Goal: Task Accomplishment & Management: Manage account settings

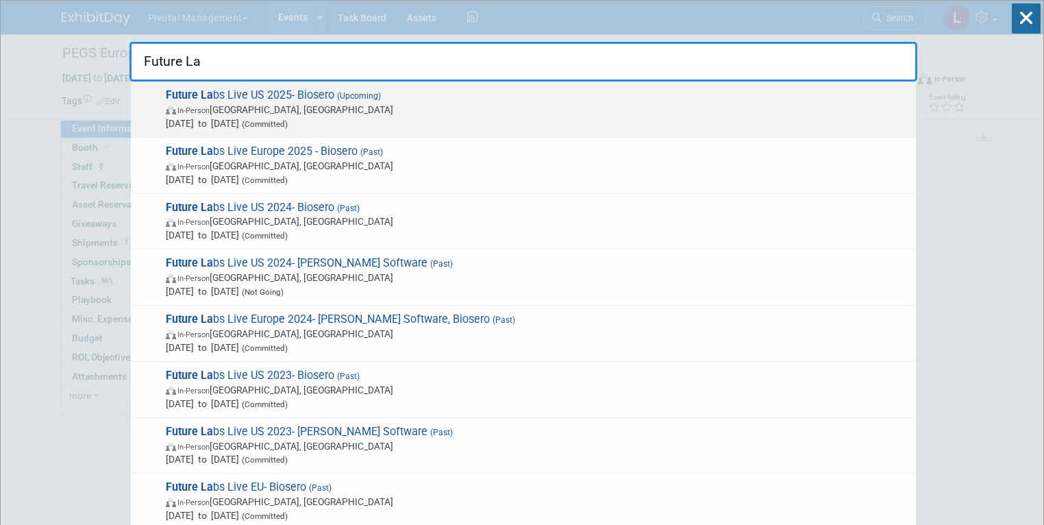
type input "Future La"
click at [288, 122] on span "(Committed)" at bounding box center [263, 124] width 49 height 10
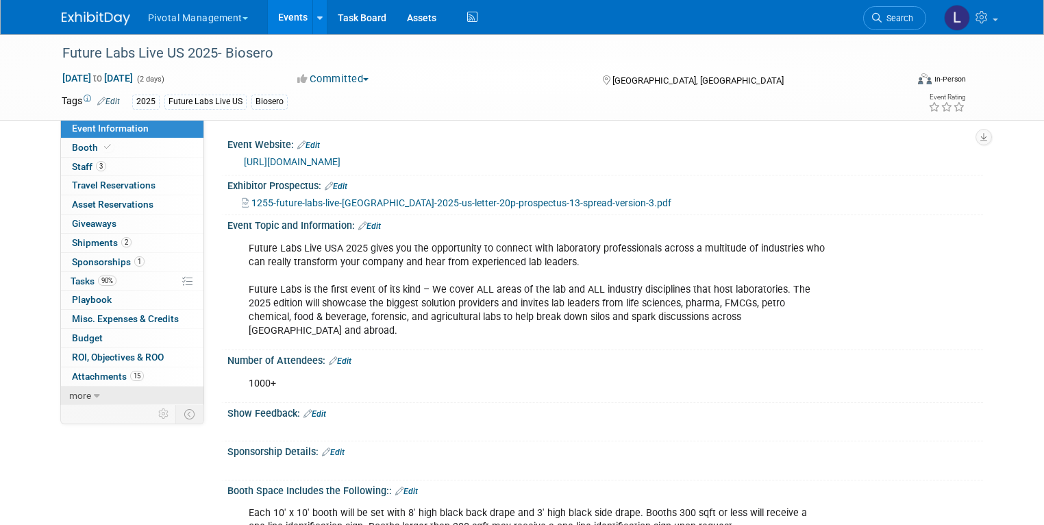
click at [93, 392] on link "more" at bounding box center [132, 396] width 143 height 19
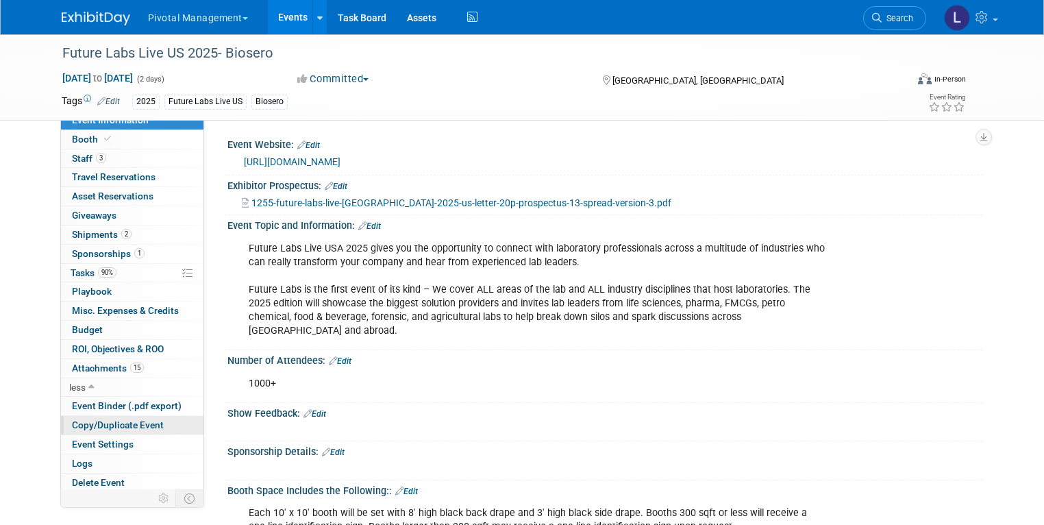
click at [108, 424] on span "Copy/Duplicate Event" at bounding box center [118, 424] width 92 height 11
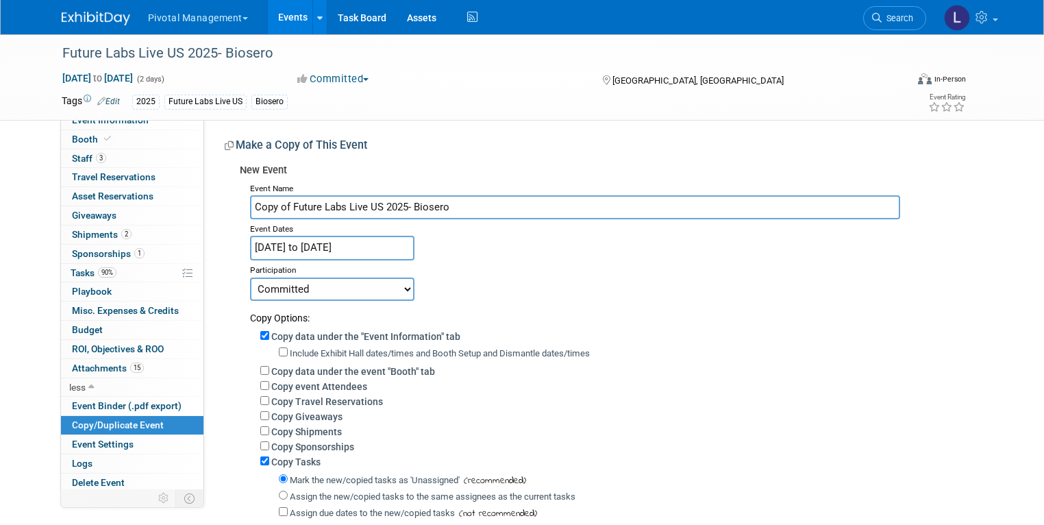
drag, startPoint x: 280, startPoint y: 207, endPoint x: 223, endPoint y: 191, distance: 58.6
click at [225, 191] on div "New Event Event Name Copy of Future Labs Live US 2025- Biosero Event Dates Oct …" at bounding box center [599, 389] width 748 height 463
click at [353, 202] on input "Future Labs Live US 2025- Biosero" at bounding box center [575, 207] width 651 height 24
type input "Future Labs Live US 2026- Biosero"
click at [328, 295] on select "Committed Considering Not Going Need to Research Visibility/No Support Waiting …" at bounding box center [332, 289] width 164 height 23
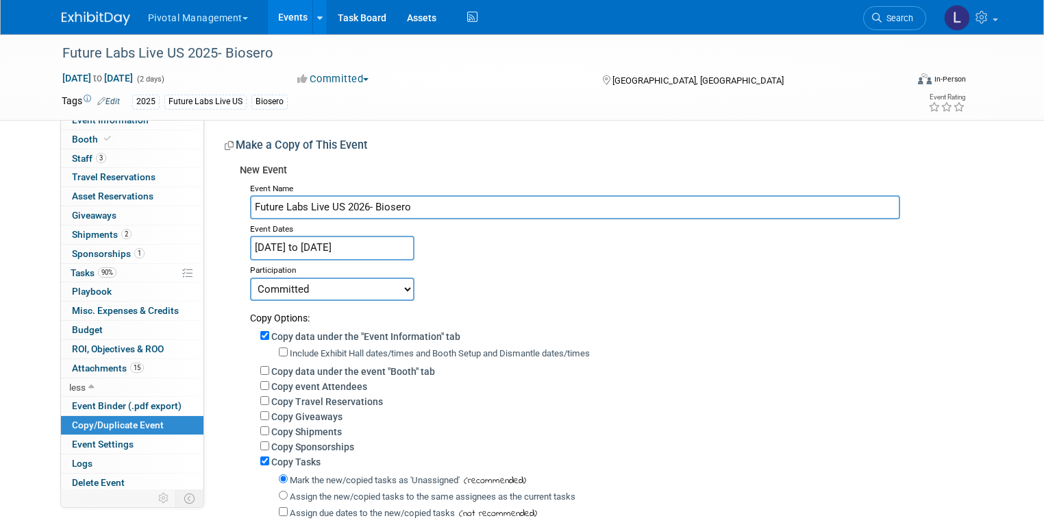
select select "2"
click at [250, 278] on select "Committed Considering Not Going Need to Research Visibility/No Support Waiting …" at bounding box center [332, 289] width 164 height 23
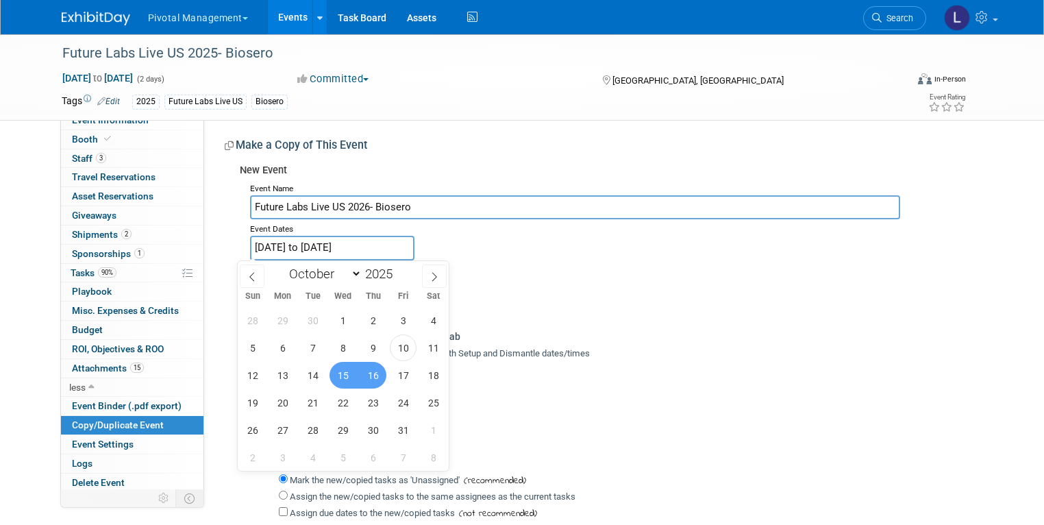
click at [269, 246] on input "Oct 15, 2025 to Oct 16, 2025" at bounding box center [332, 248] width 164 height 24
click at [400, 272] on span at bounding box center [398, 270] width 10 height 8
type input "2026"
click at [262, 400] on span "18" at bounding box center [252, 402] width 27 height 27
click at [313, 411] on span "20" at bounding box center [312, 402] width 27 height 27
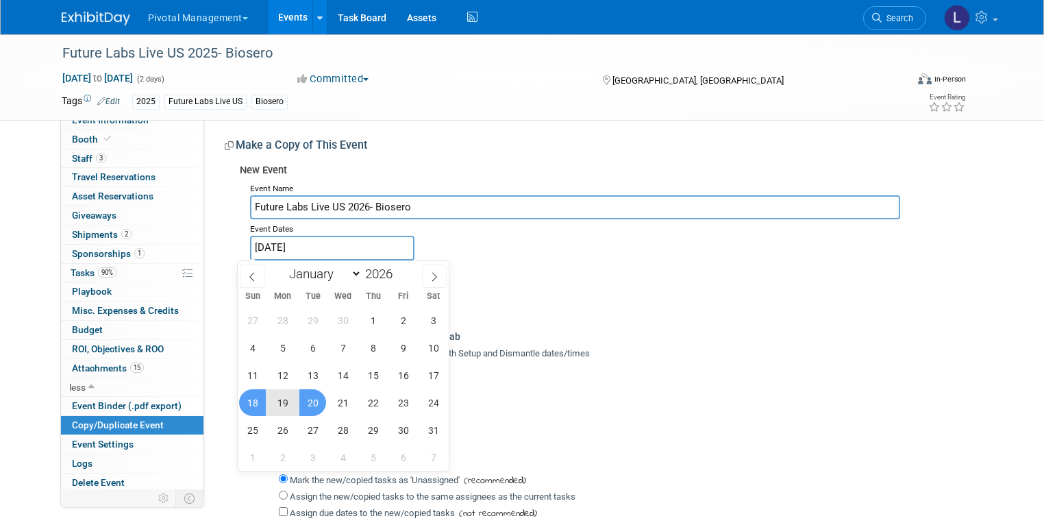
type input "Oct 18, 2026 to Oct 20, 2026"
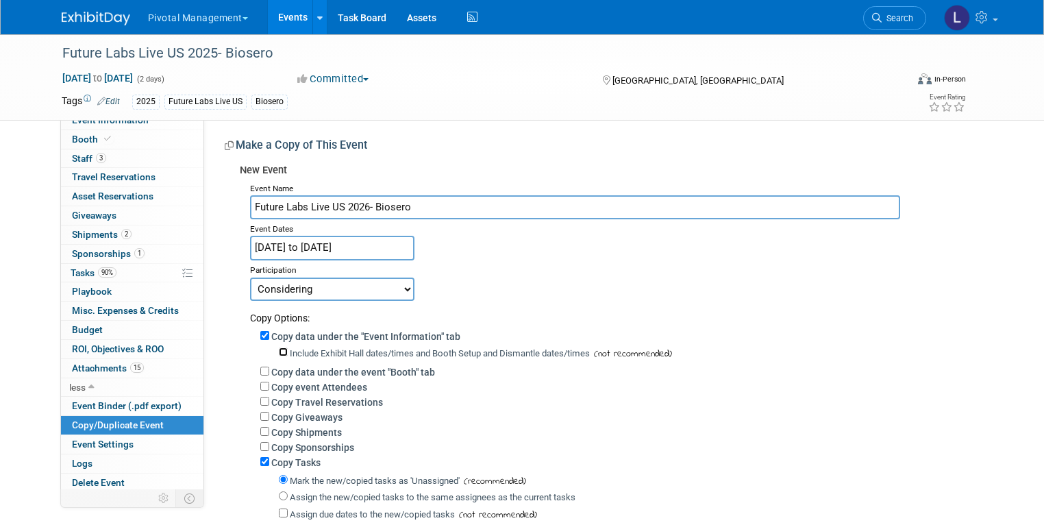
click at [279, 351] on input "Include Exhibit Hall dates/times and Booth Setup and Dismantle dates/times" at bounding box center [283, 351] width 9 height 9
checkbox input "true"
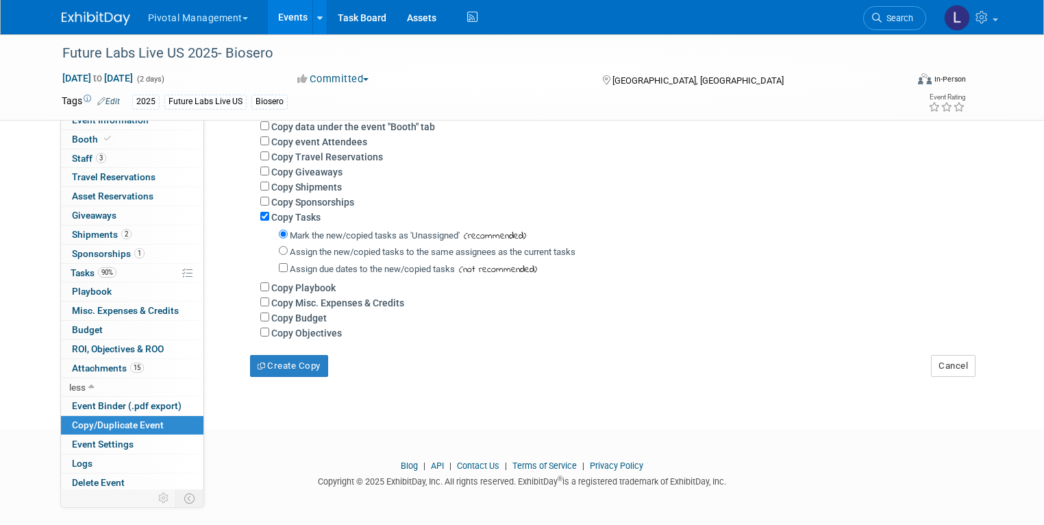
scroll to position [247, 0]
click at [254, 374] on button "Create Copy" at bounding box center [289, 366] width 78 height 22
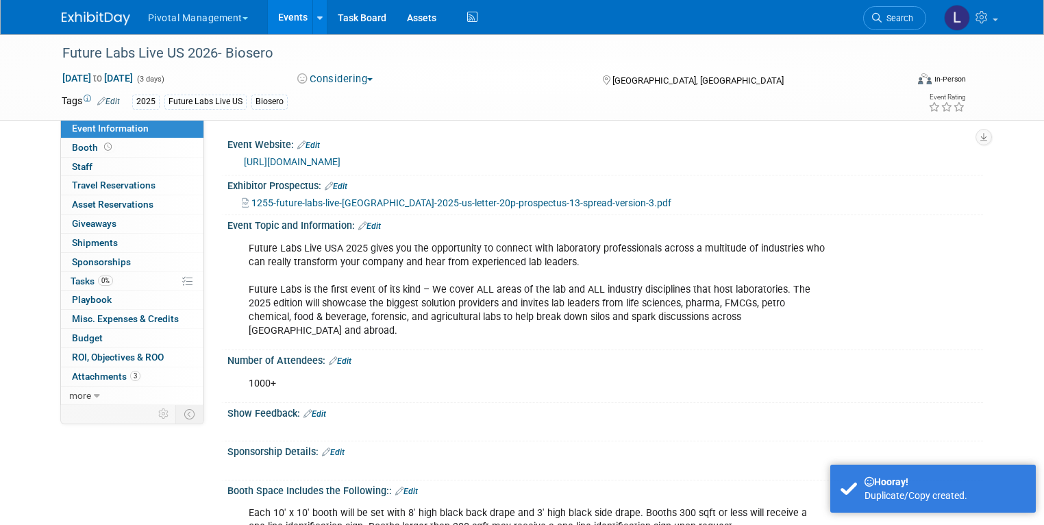
click at [334, 186] on link "Edit" at bounding box center [336, 187] width 23 height 10
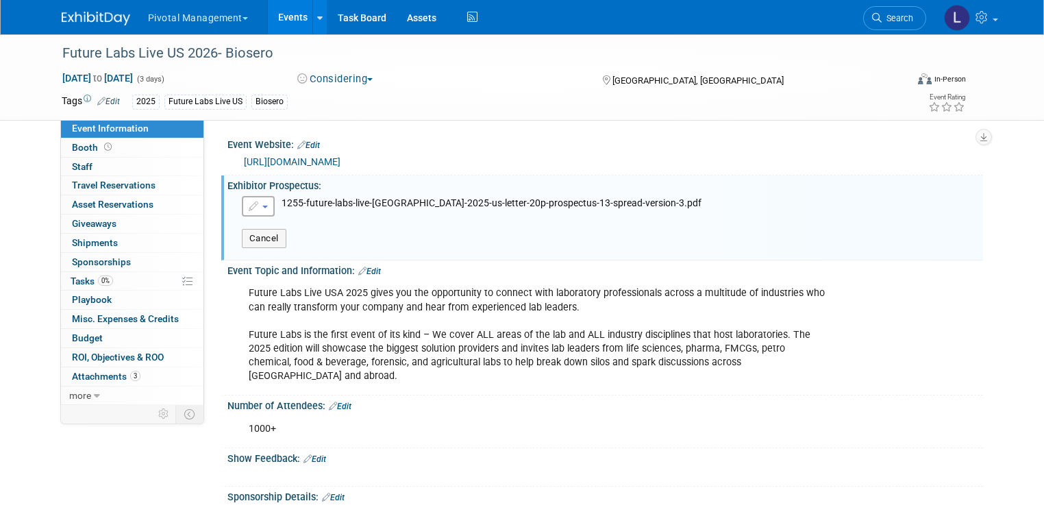
click at [252, 204] on button "button" at bounding box center [258, 206] width 33 height 21
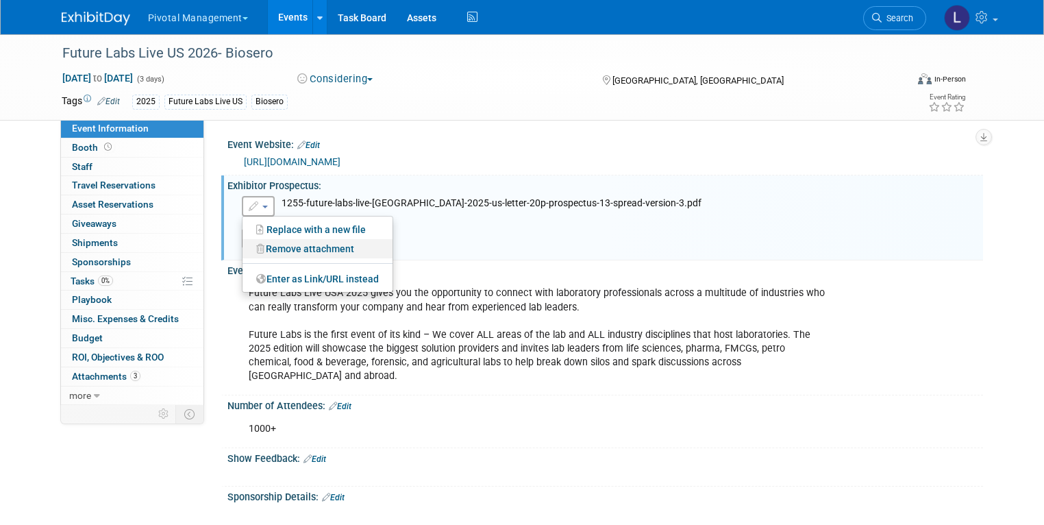
click at [276, 246] on link "Remove attachment" at bounding box center [318, 248] width 150 height 19
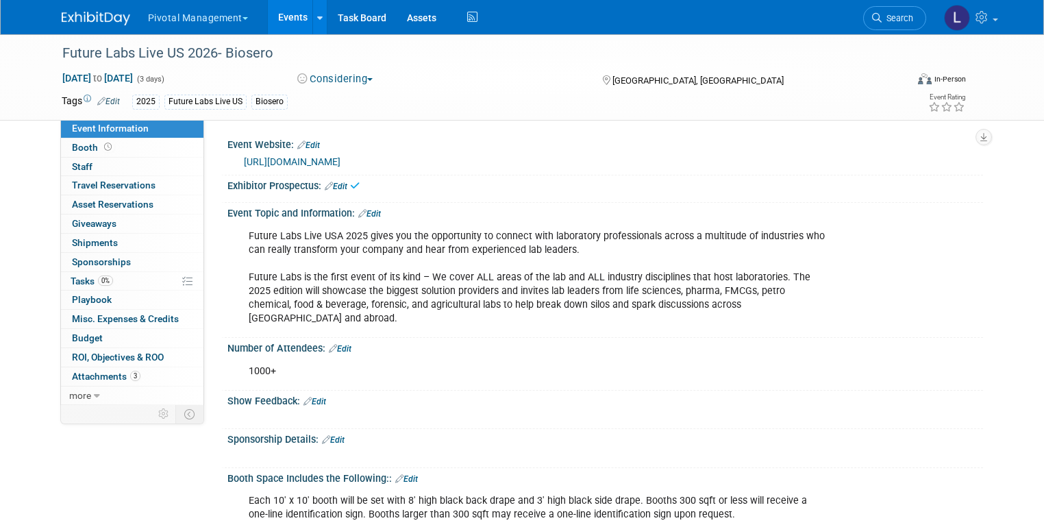
click at [341, 162] on link "https://www.terrapinn.com/conference/future-labs-live-usa/index.stm" at bounding box center [292, 161] width 97 height 11
click at [97, 98] on link "Edit" at bounding box center [108, 102] width 23 height 10
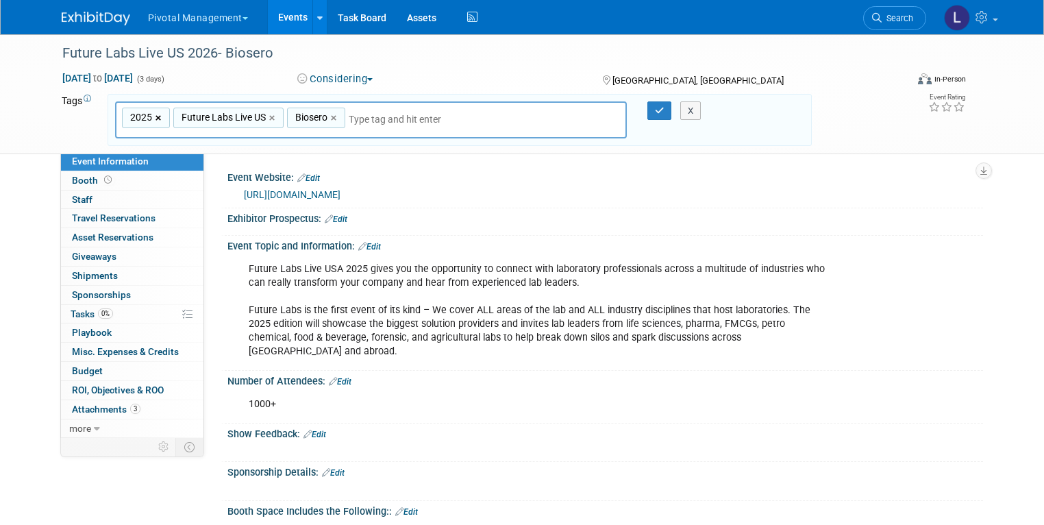
click at [156, 116] on link "×" at bounding box center [160, 118] width 9 height 16
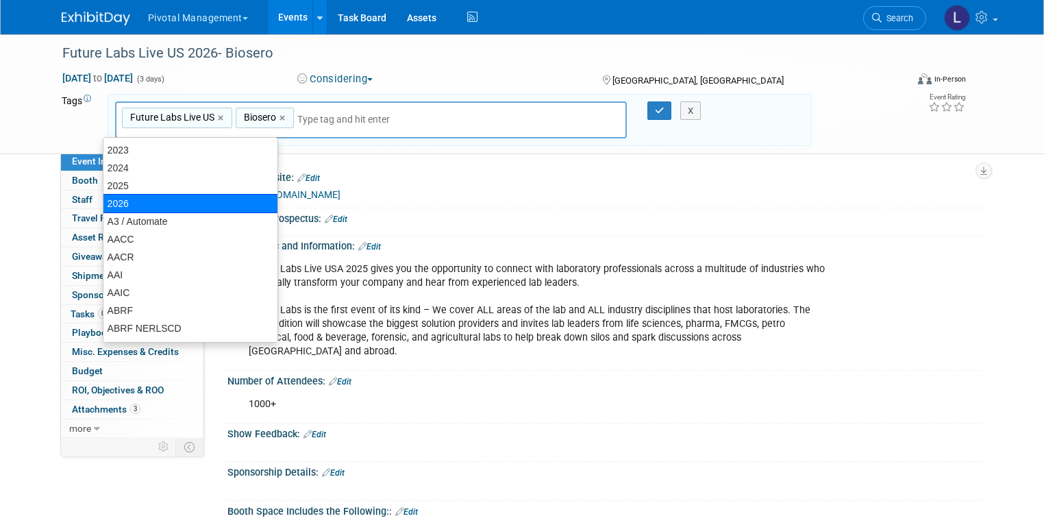
click at [140, 201] on div "2026" at bounding box center [190, 203] width 175 height 19
type input "Future Labs Live US, Biosero, 2026"
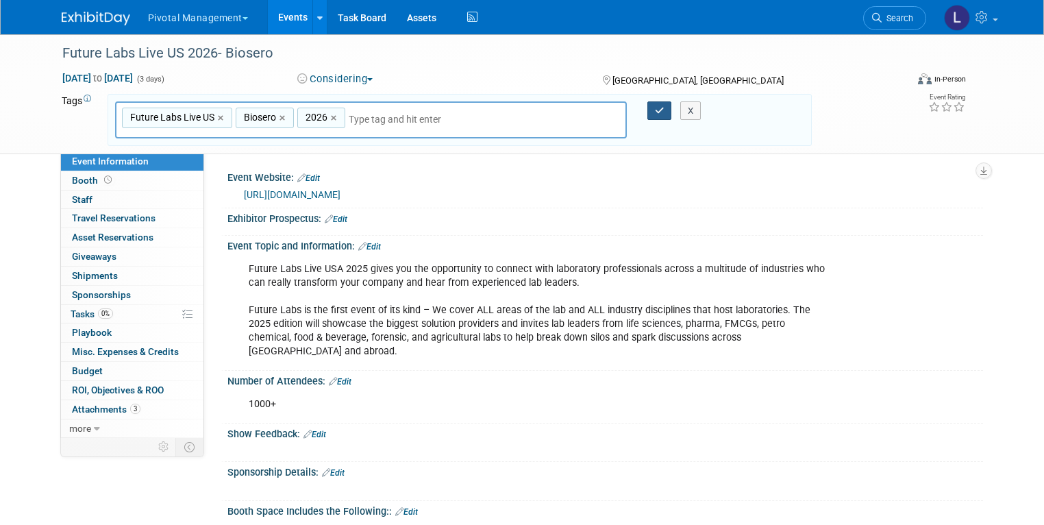
click at [658, 111] on icon "button" at bounding box center [660, 110] width 10 height 9
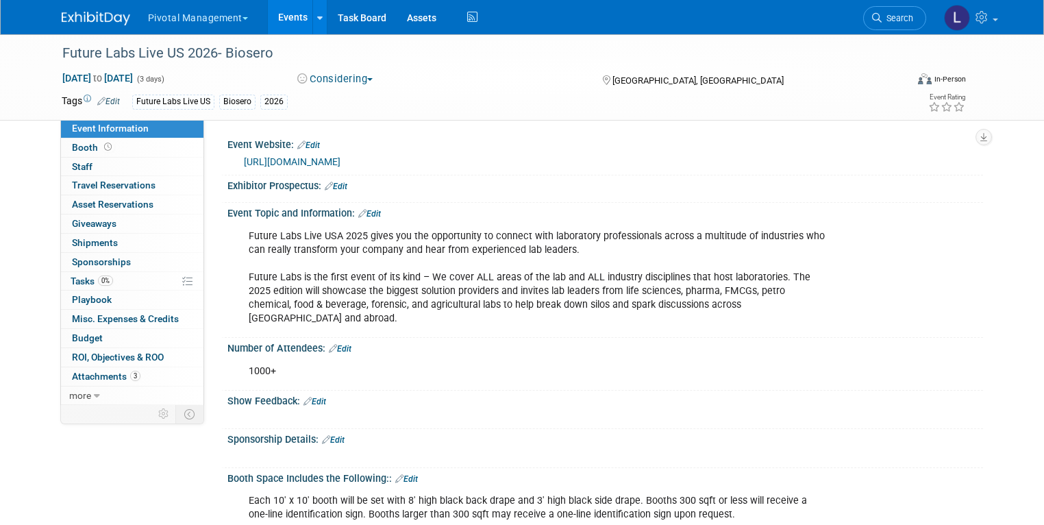
click at [341, 164] on link "https://www.terrapinn.com/conference/future-labs-live-usa/index.stm" at bounding box center [292, 161] width 97 height 11
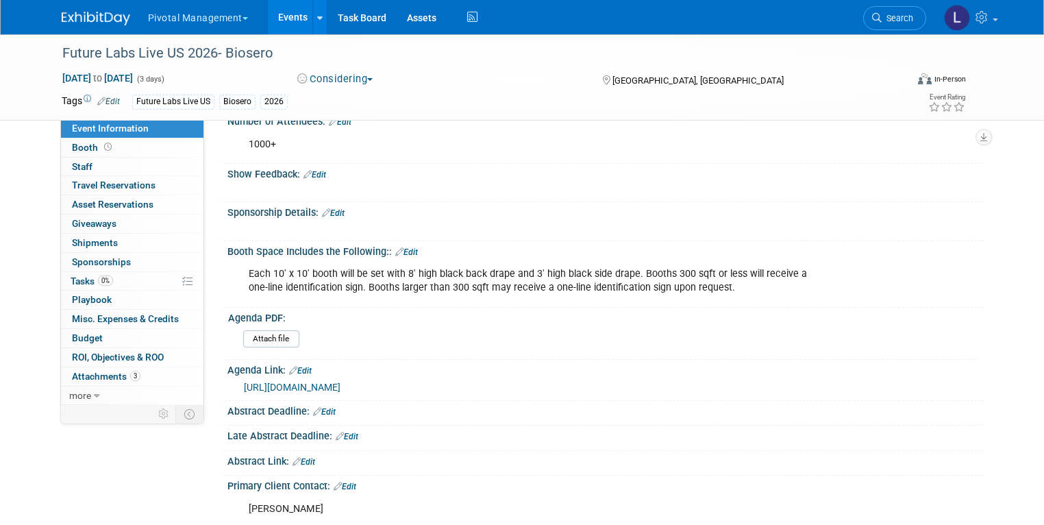
scroll to position [232, 0]
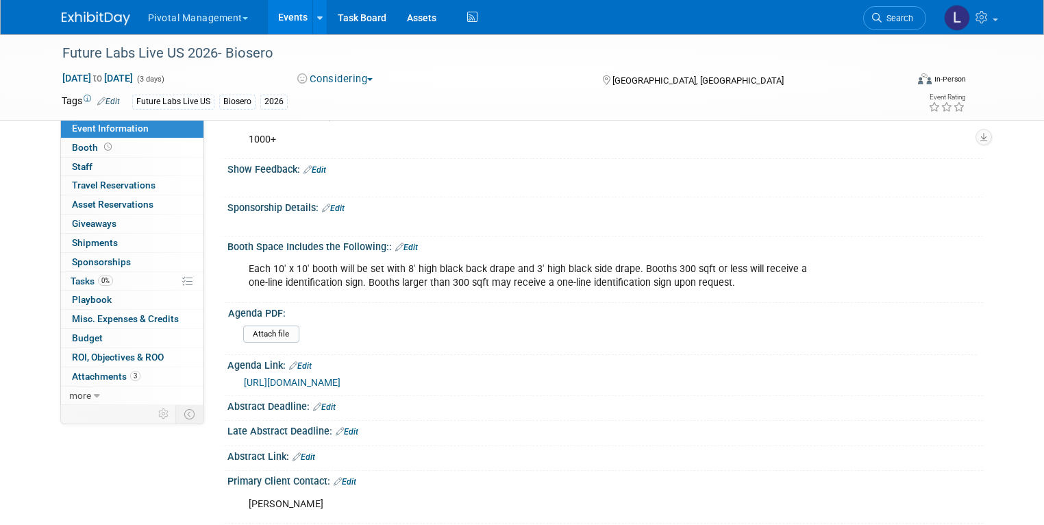
click at [295, 361] on link "Edit" at bounding box center [300, 366] width 23 height 10
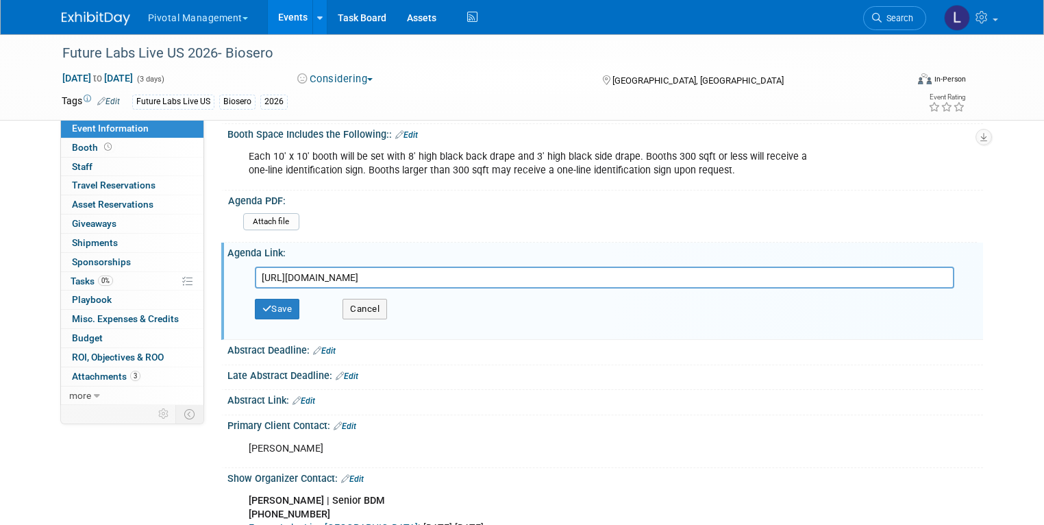
scroll to position [350, 0]
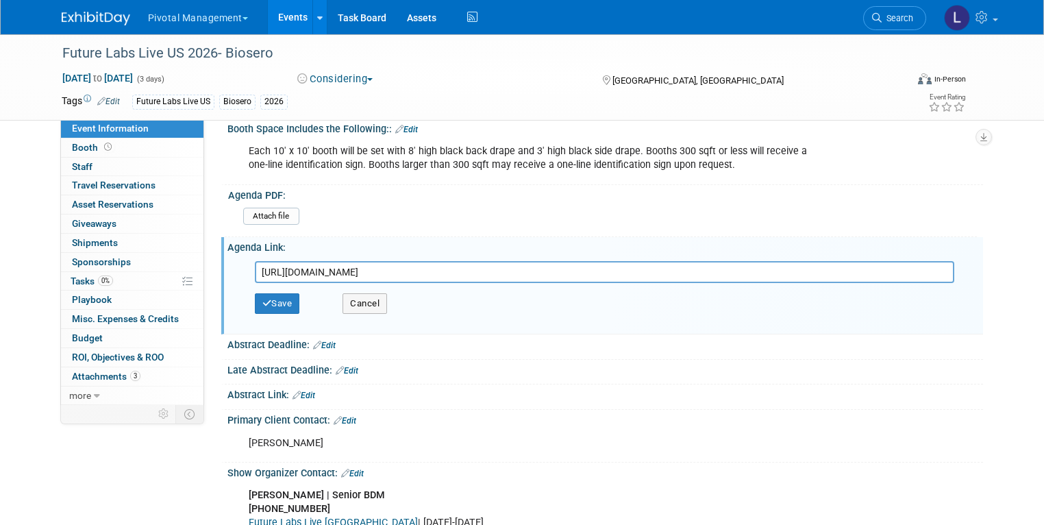
click at [547, 261] on input "https://www.terrapinn.com/conference/future-labs-live-usa/agenda.stm" at bounding box center [605, 272] width 700 height 22
drag, startPoint x: 574, startPoint y: 253, endPoint x: 195, endPoint y: 219, distance: 380.5
click at [268, 293] on button "Save" at bounding box center [277, 303] width 45 height 21
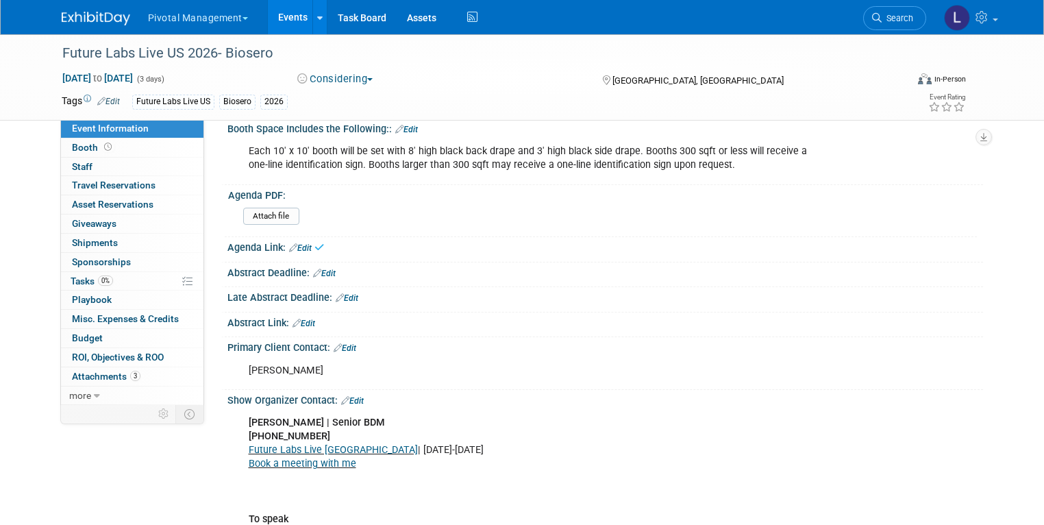
click at [343, 343] on link "Edit" at bounding box center [345, 348] width 23 height 10
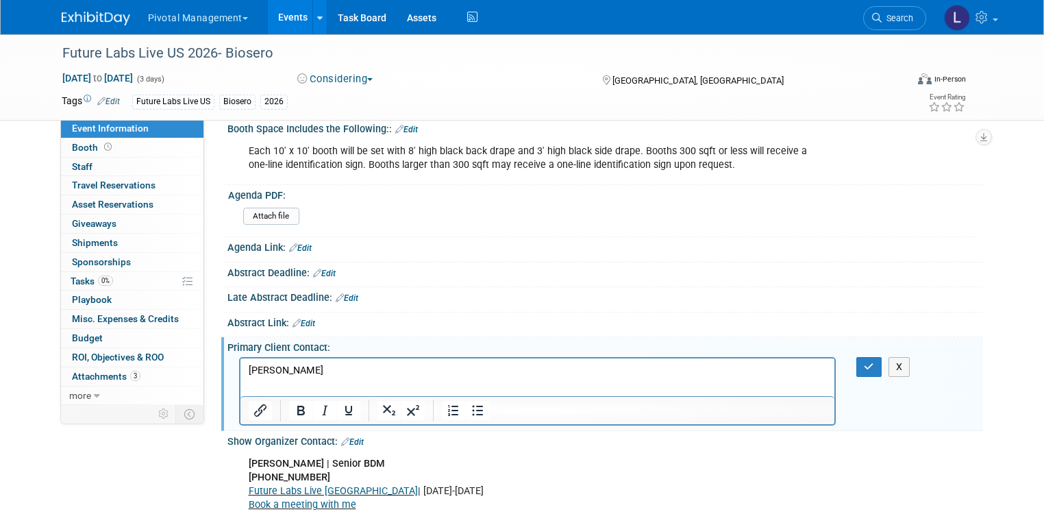
scroll to position [0, 0]
drag, startPoint x: 305, startPoint y: 366, endPoint x: 174, endPoint y: 347, distance: 132.2
click at [240, 358] on html "Hayley Dyer" at bounding box center [537, 367] width 595 height 19
click at [866, 357] on button "button" at bounding box center [869, 367] width 25 height 20
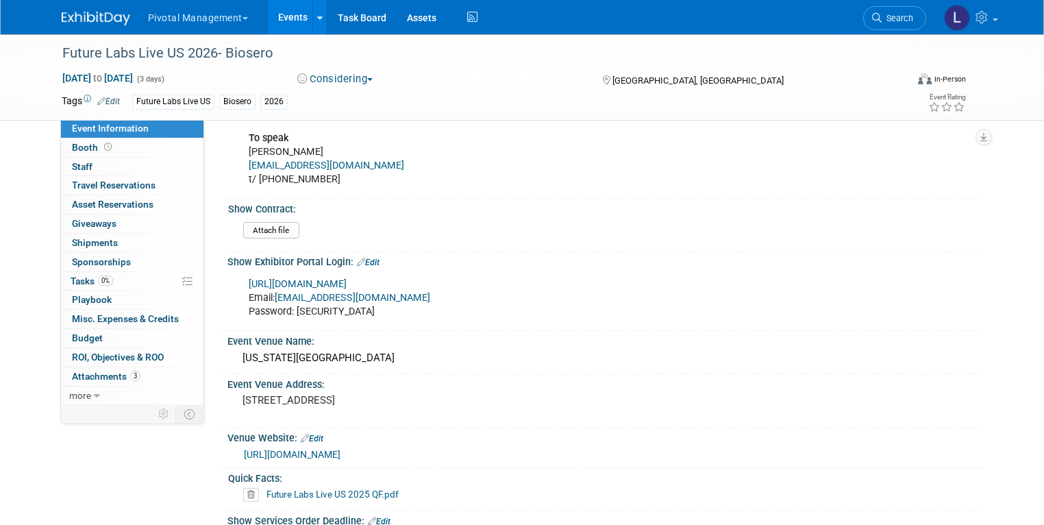
scroll to position [733, 0]
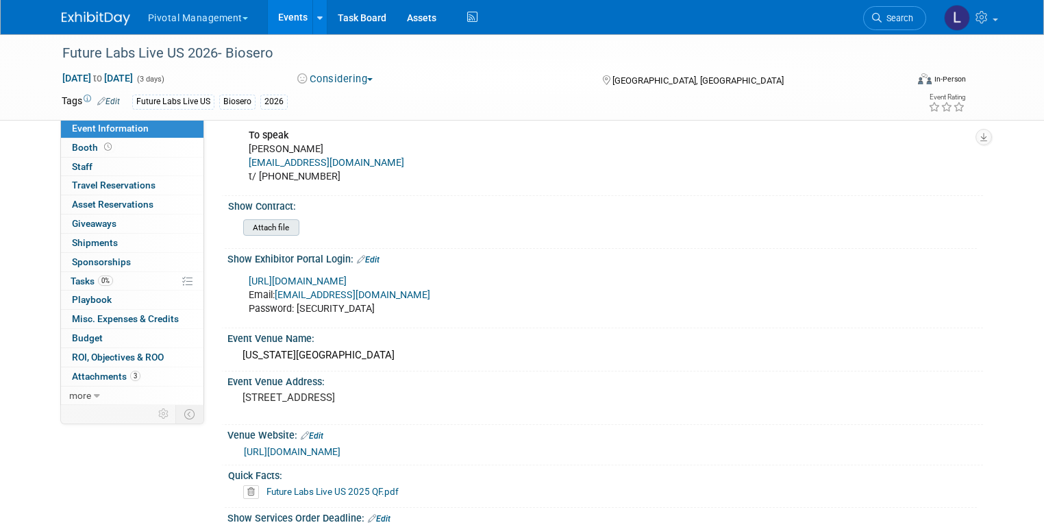
click at [267, 220] on input "file" at bounding box center [205, 228] width 186 height 16
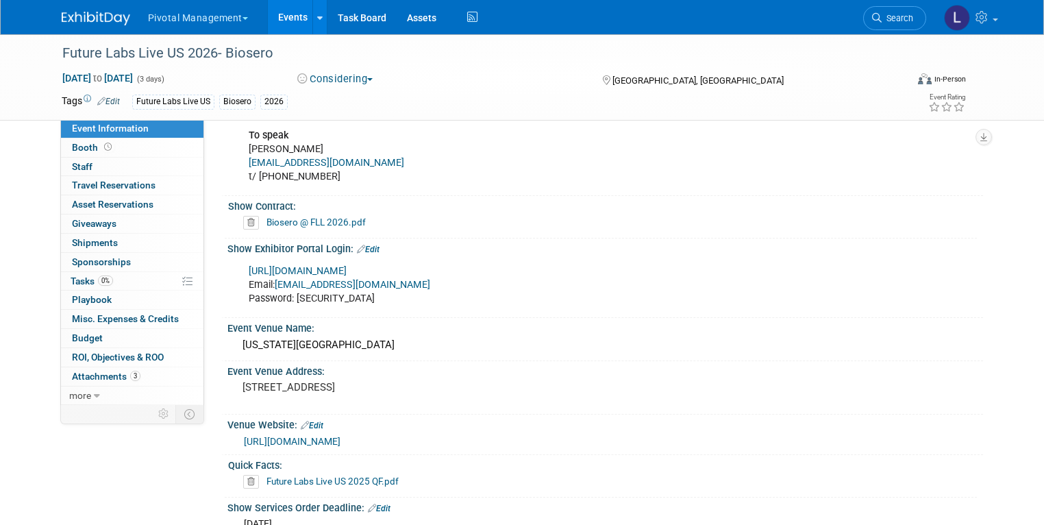
click at [243, 475] on icon at bounding box center [251, 482] width 16 height 14
click at [228, 509] on link "Yes" at bounding box center [238, 517] width 40 height 22
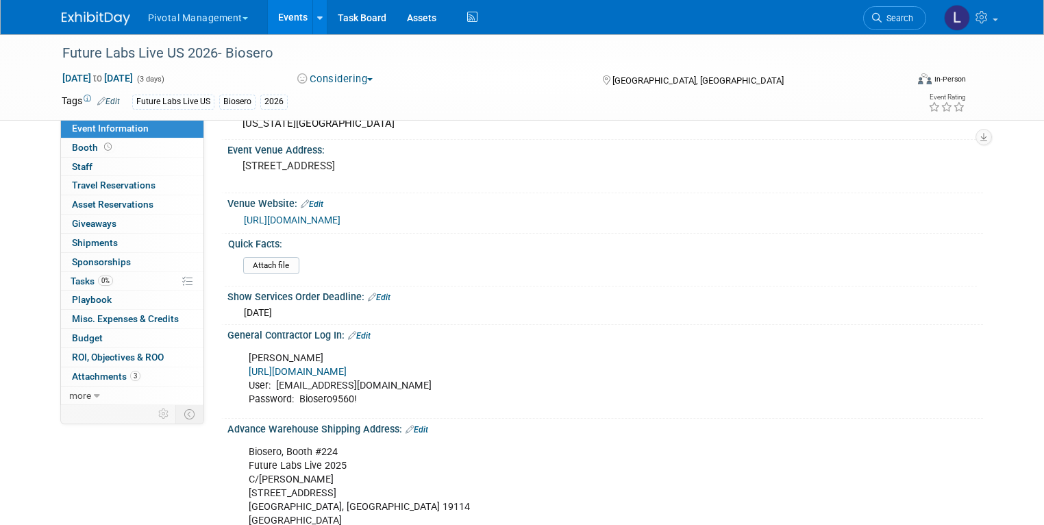
scroll to position [957, 0]
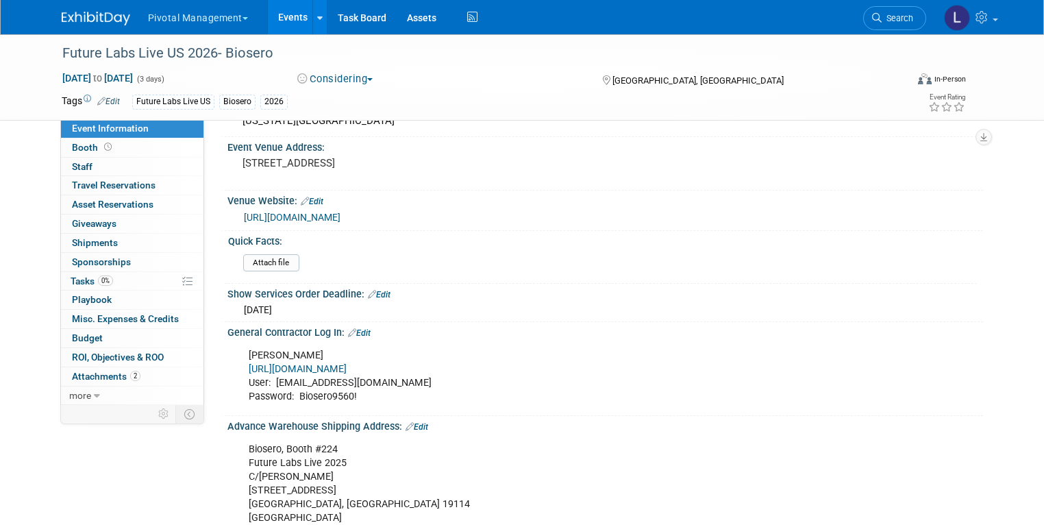
click at [375, 290] on link "Edit" at bounding box center [379, 295] width 23 height 10
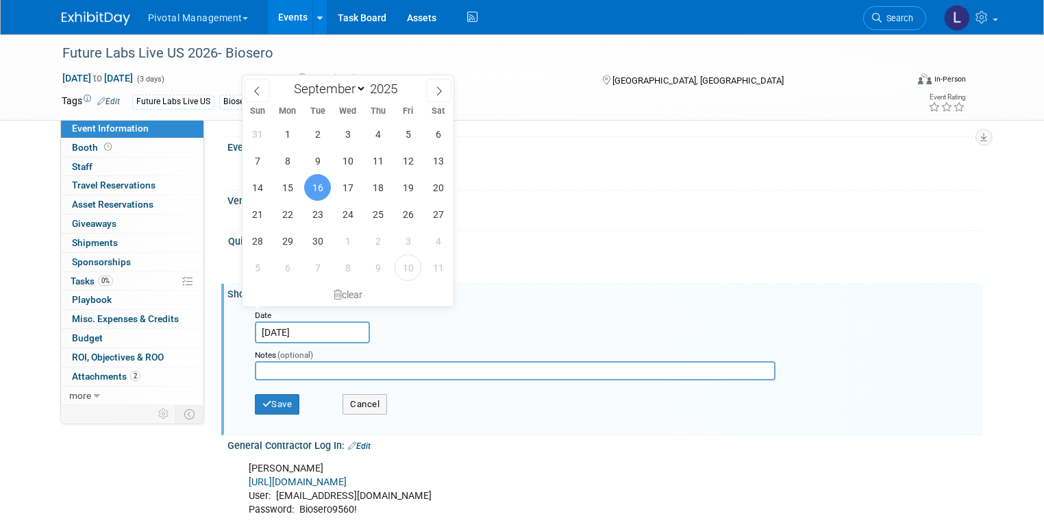
click at [295, 321] on input "Sep 16, 2025" at bounding box center [312, 332] width 115 height 22
click at [341, 291] on div "clear" at bounding box center [348, 294] width 211 height 23
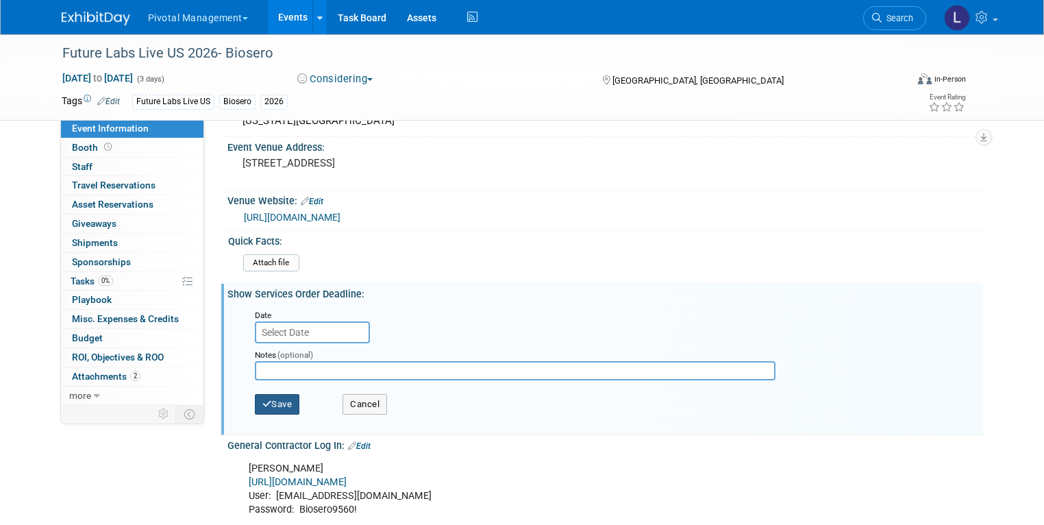
click at [273, 394] on button "Save" at bounding box center [277, 404] width 45 height 21
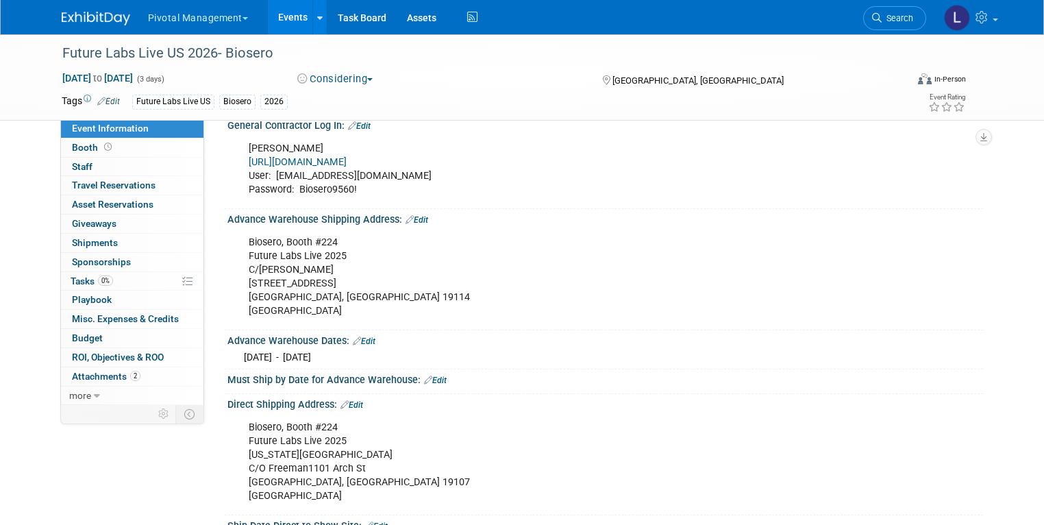
scroll to position [1153, 0]
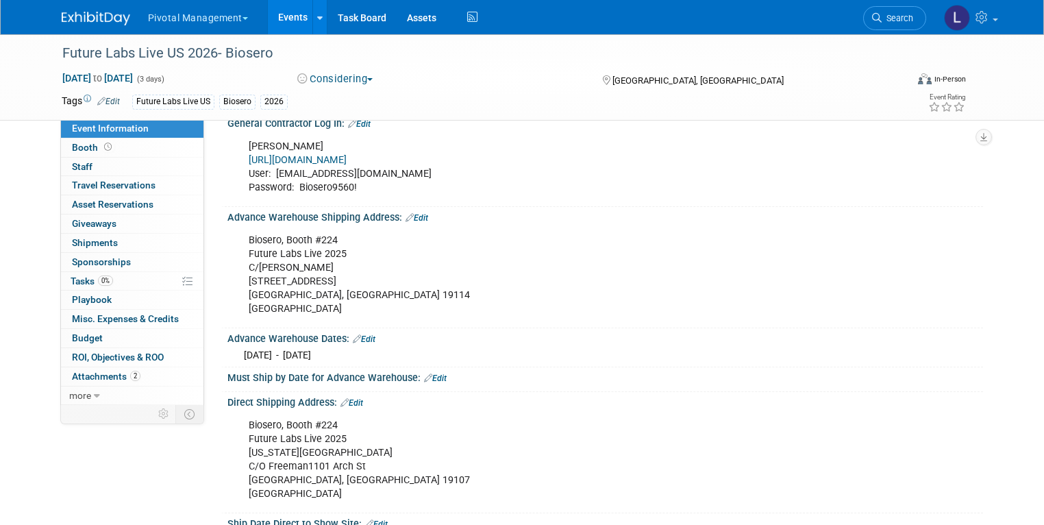
click at [415, 213] on link "Edit" at bounding box center [417, 218] width 23 height 10
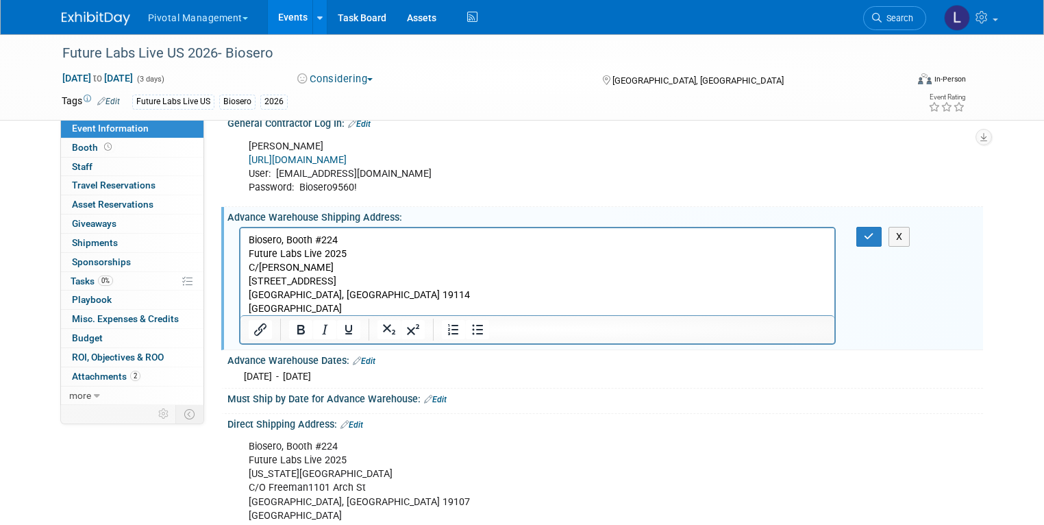
scroll to position [0, 0]
drag, startPoint x: 320, startPoint y: 239, endPoint x: 350, endPoint y: 243, distance: 29.7
click at [350, 243] on p "Biosero, Booth #224 Future Labs Live 2025 C/O Freeman 9820 Blue Grass Rd Philad…" at bounding box center [537, 274] width 579 height 82
drag, startPoint x: 876, startPoint y: 215, endPoint x: 869, endPoint y: 218, distance: 7.7
click at [875, 232] on icon "button" at bounding box center [869, 237] width 10 height 10
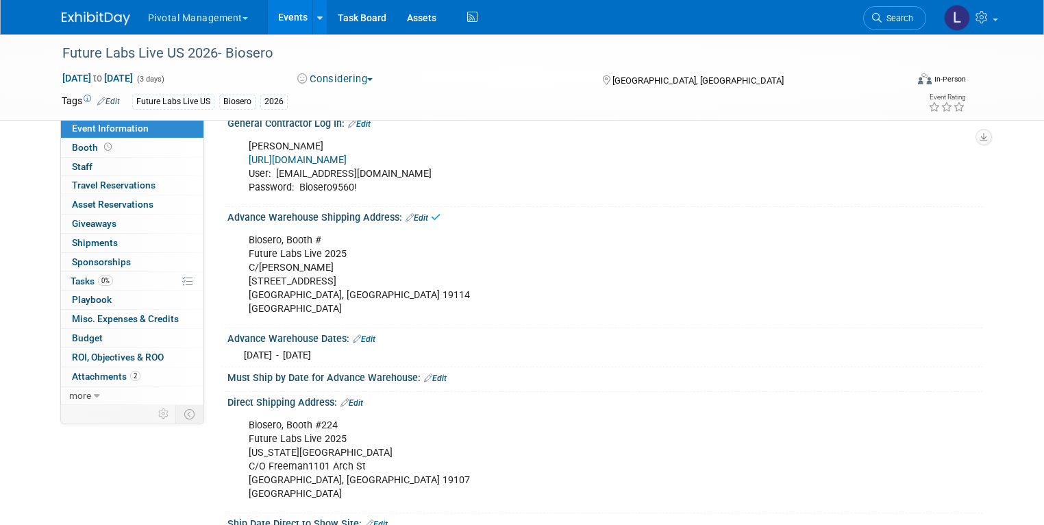
click at [361, 345] on div "Mon. Sep 15, 2025 - Tue. Oct 7, 2025" at bounding box center [605, 353] width 735 height 17
click at [362, 334] on link "Edit" at bounding box center [364, 339] width 23 height 10
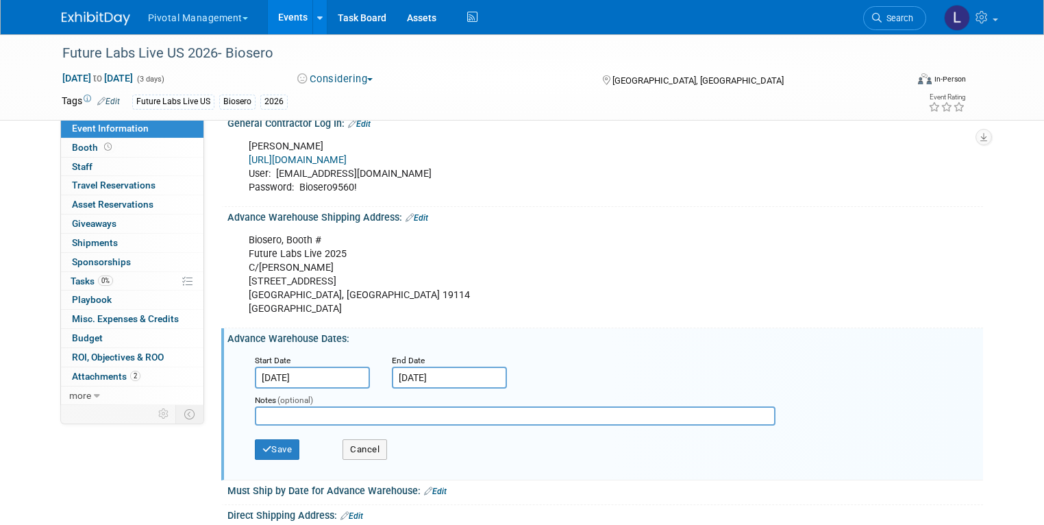
click at [308, 367] on input "Sep 15, 2025" at bounding box center [312, 378] width 115 height 22
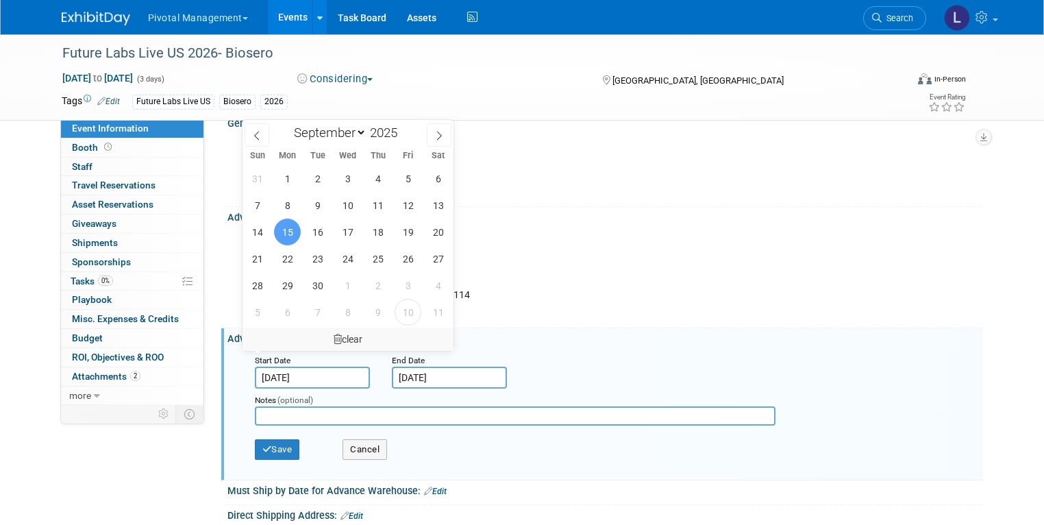
click at [335, 341] on icon at bounding box center [338, 339] width 8 height 10
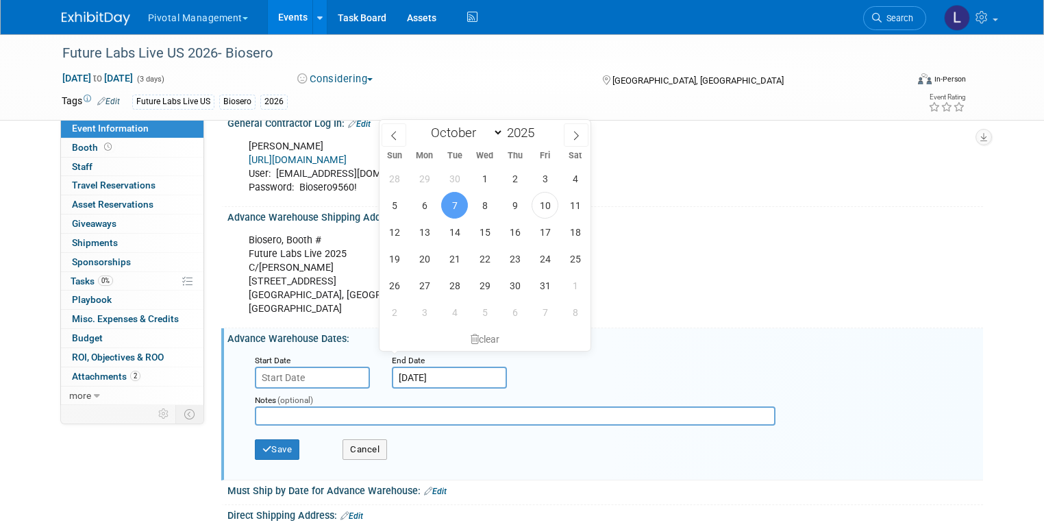
click at [417, 367] on input "Oct 7, 2025" at bounding box center [449, 378] width 115 height 22
click at [478, 332] on div "clear" at bounding box center [485, 339] width 211 height 23
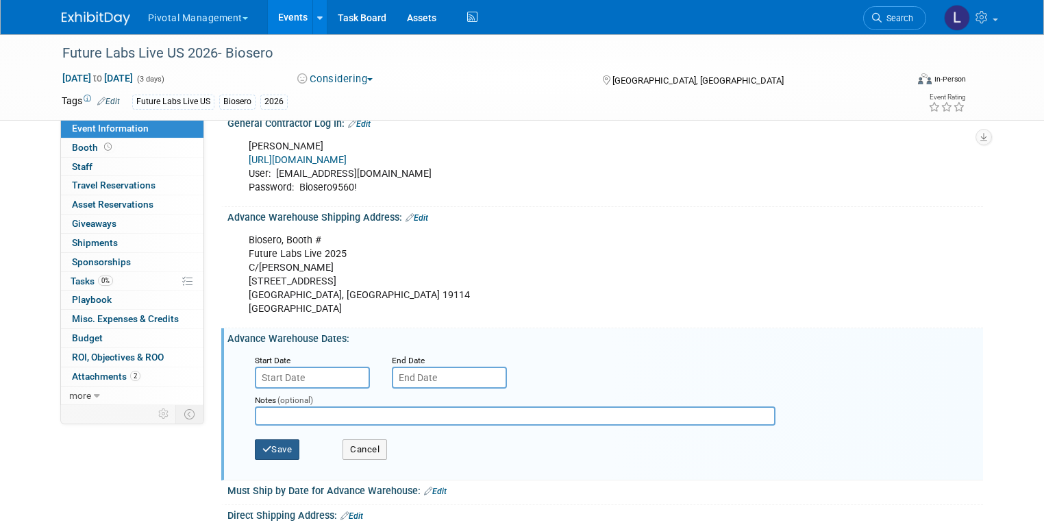
click at [269, 439] on button "Save" at bounding box center [277, 449] width 45 height 21
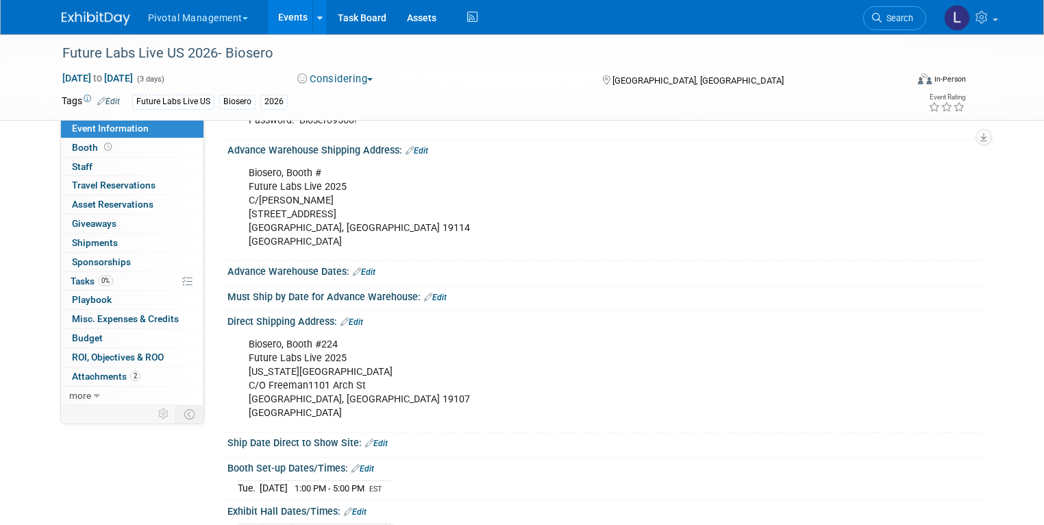
scroll to position [1264, 0]
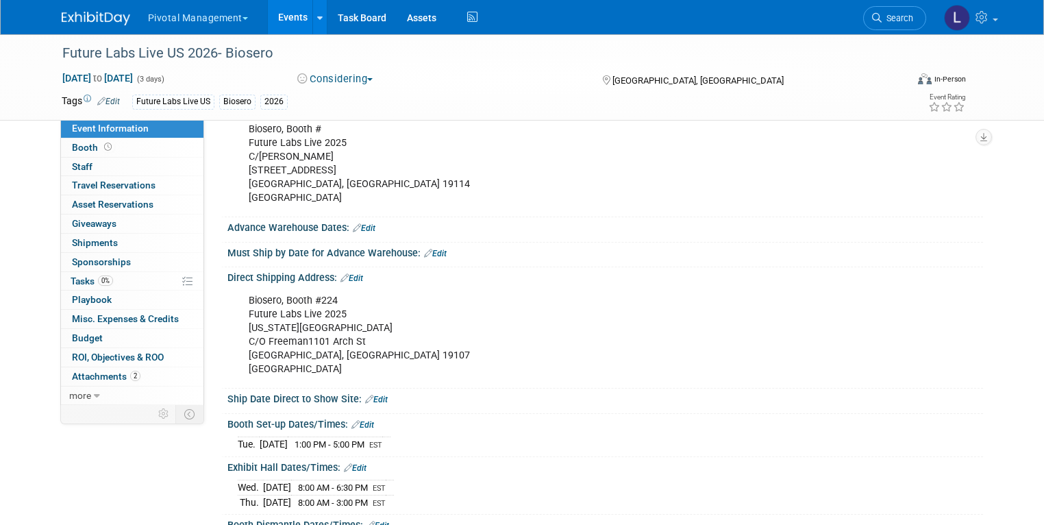
click at [347, 273] on link "Edit" at bounding box center [352, 278] width 23 height 10
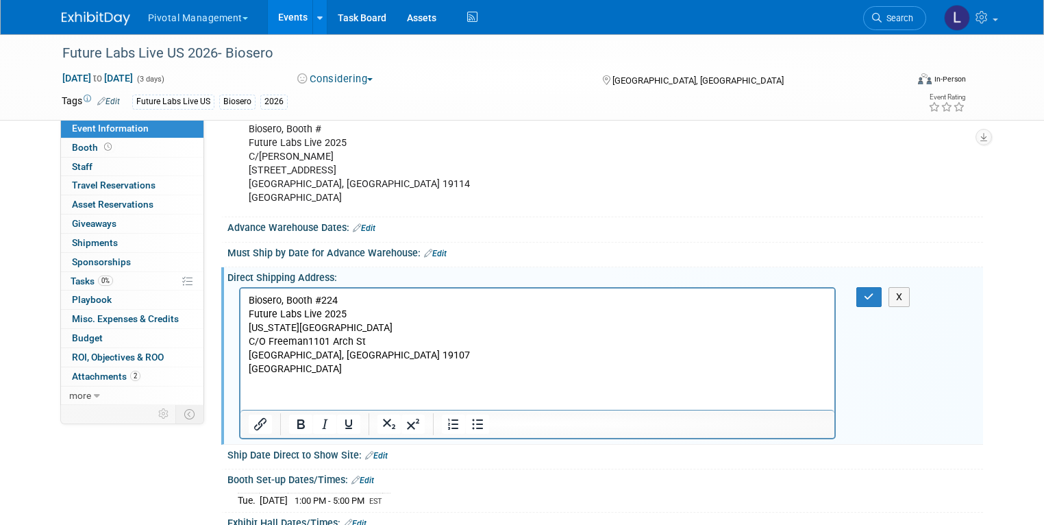
scroll to position [0, 0]
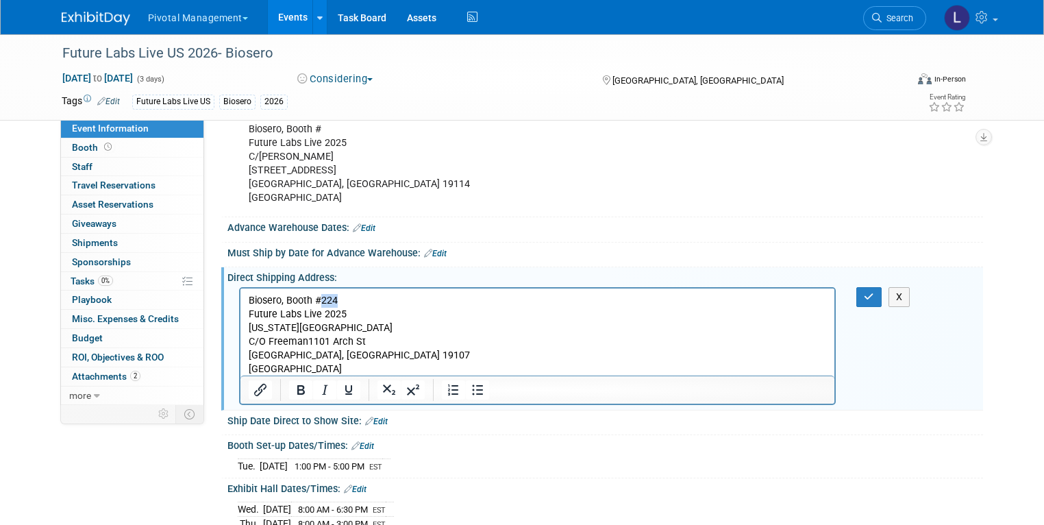
drag, startPoint x: 319, startPoint y: 302, endPoint x: 360, endPoint y: 304, distance: 40.5
click at [360, 304] on p "Biosero, Booth #224 Future Labs Live 2025 Pennsylvania Convention Center C/O Fr…" at bounding box center [537, 334] width 579 height 82
click at [875, 292] on icon "button" at bounding box center [869, 297] width 10 height 10
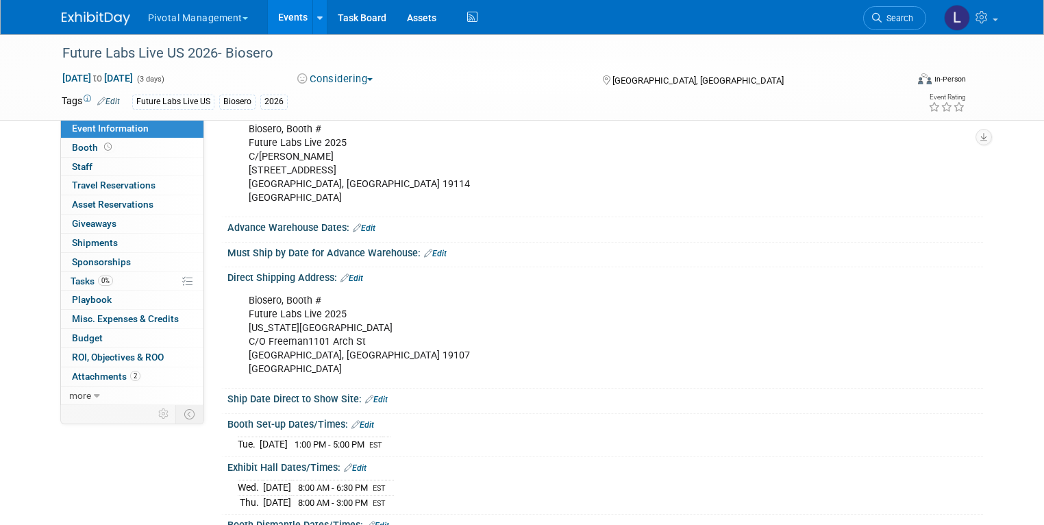
click at [359, 420] on link "Edit" at bounding box center [363, 425] width 23 height 10
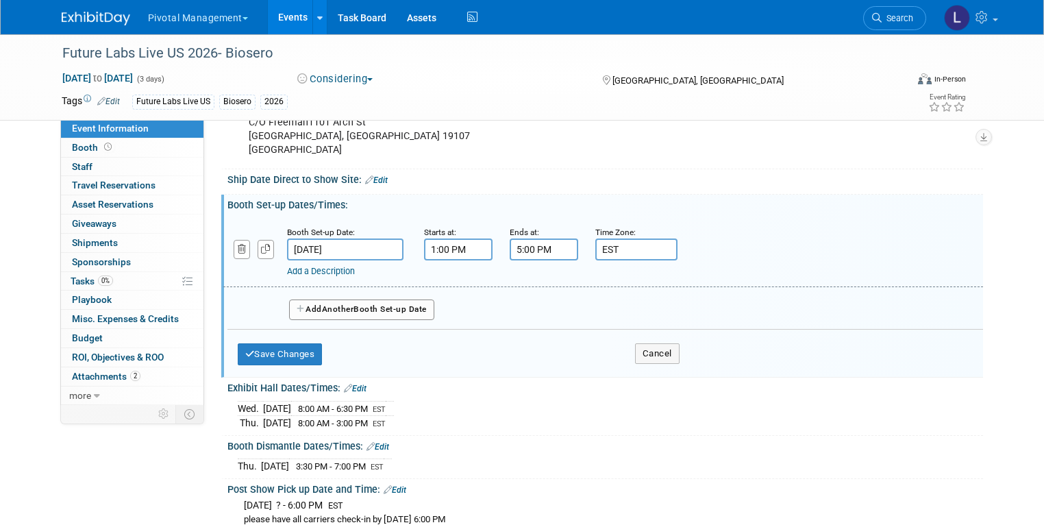
scroll to position [1540, 0]
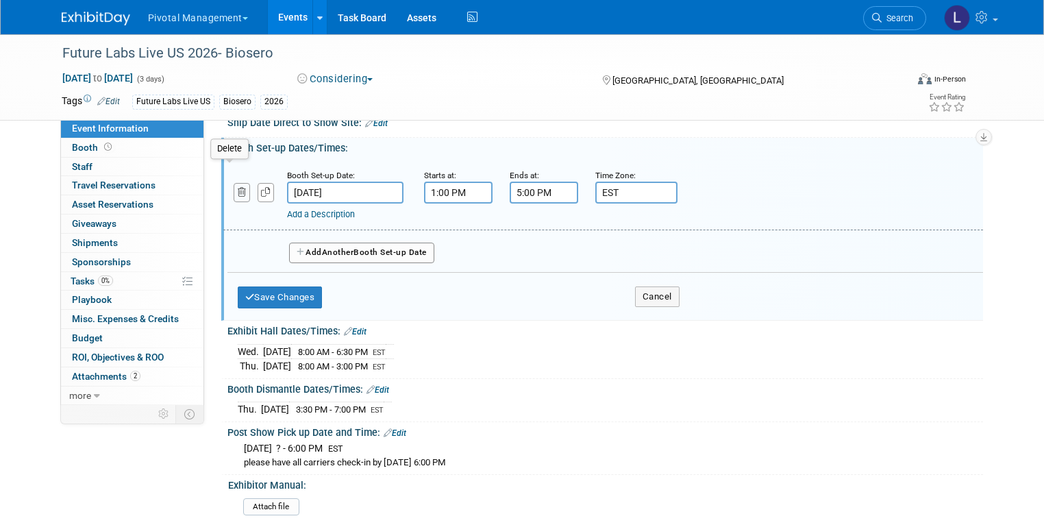
click at [238, 188] on icon "button" at bounding box center [242, 192] width 9 height 9
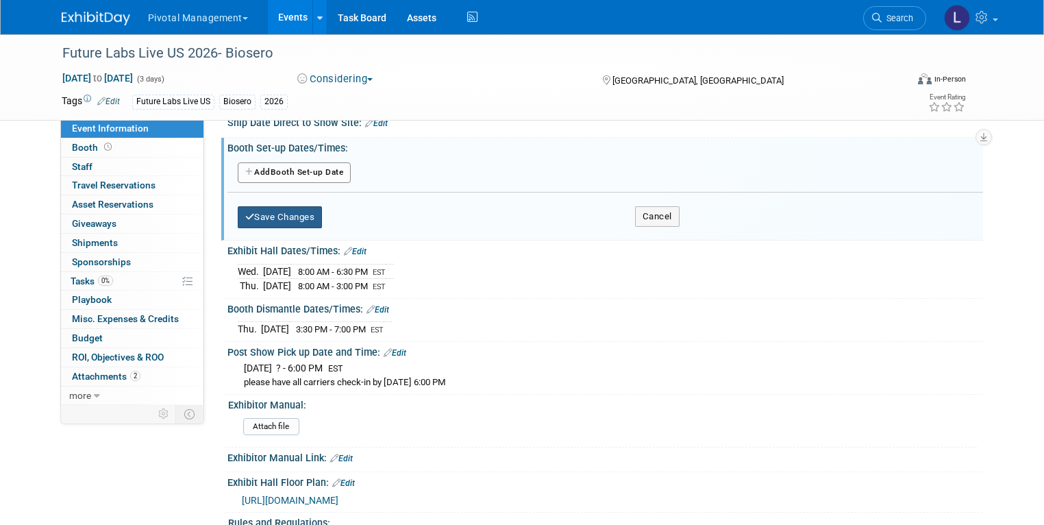
click at [258, 206] on button "Save Changes" at bounding box center [280, 217] width 85 height 22
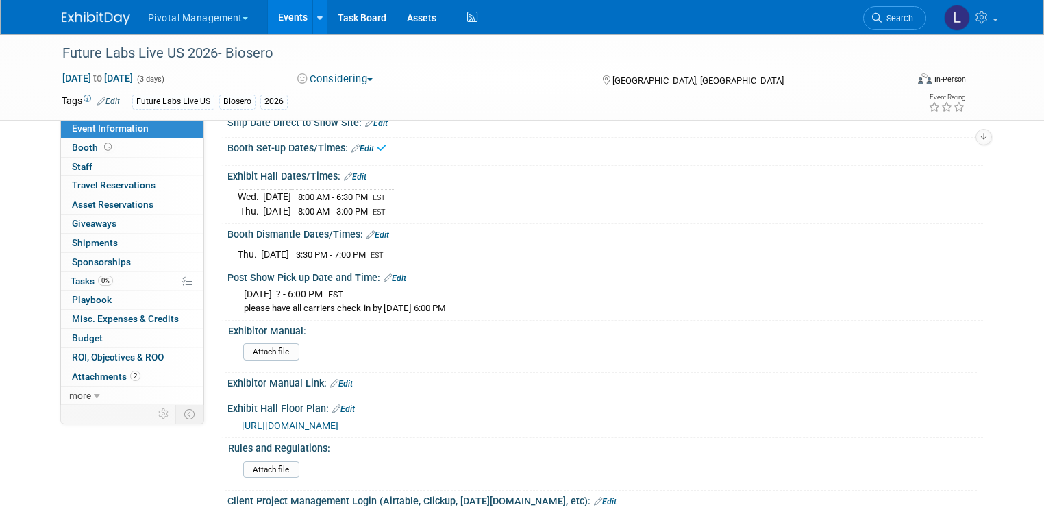
click at [354, 172] on link "Edit" at bounding box center [355, 177] width 23 height 10
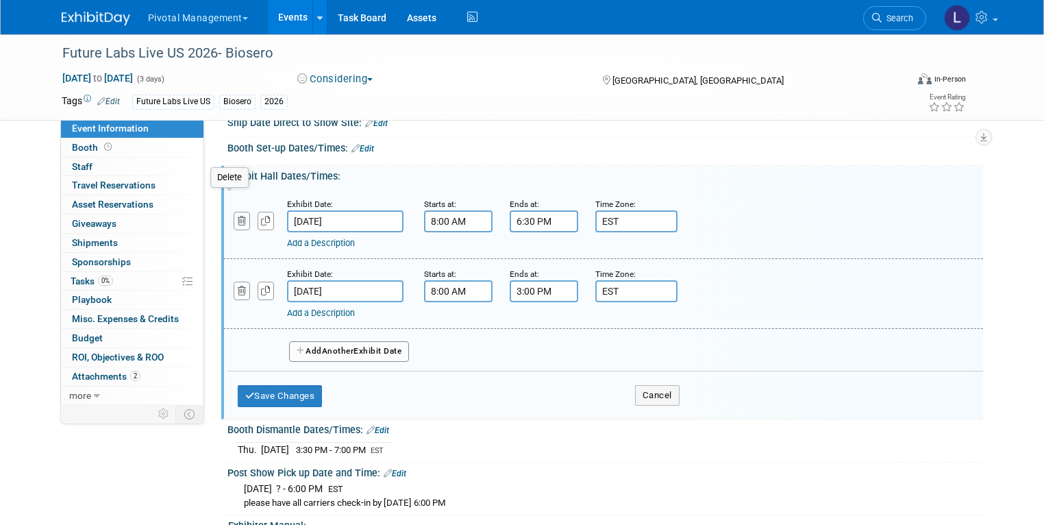
click at [238, 217] on icon "button" at bounding box center [242, 221] width 9 height 9
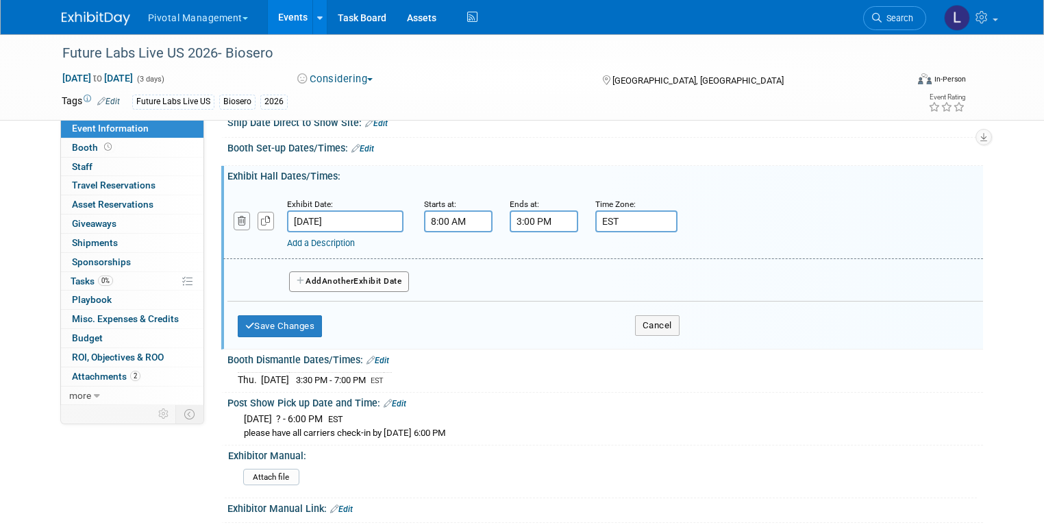
click at [238, 217] on icon "button" at bounding box center [242, 221] width 9 height 9
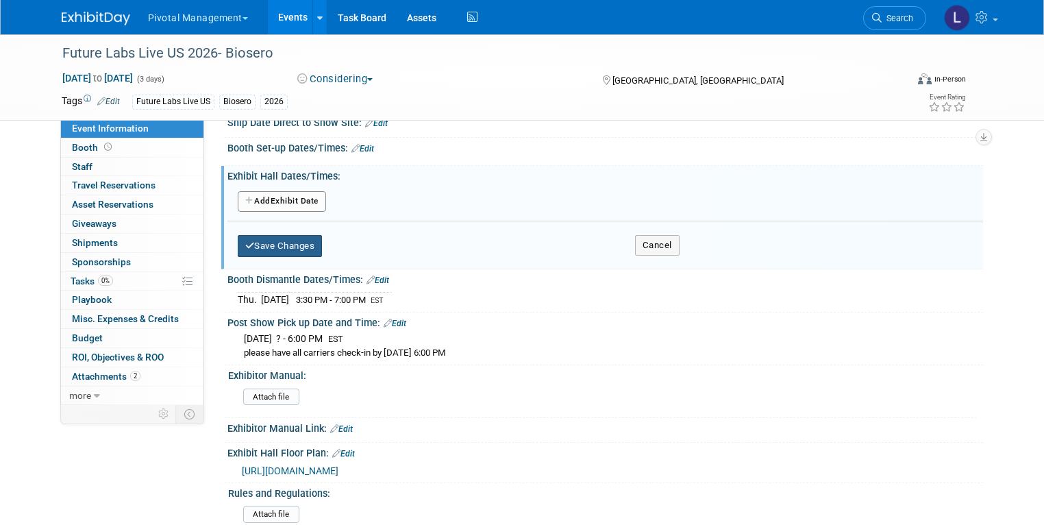
click at [263, 235] on button "Save Changes" at bounding box center [280, 246] width 85 height 22
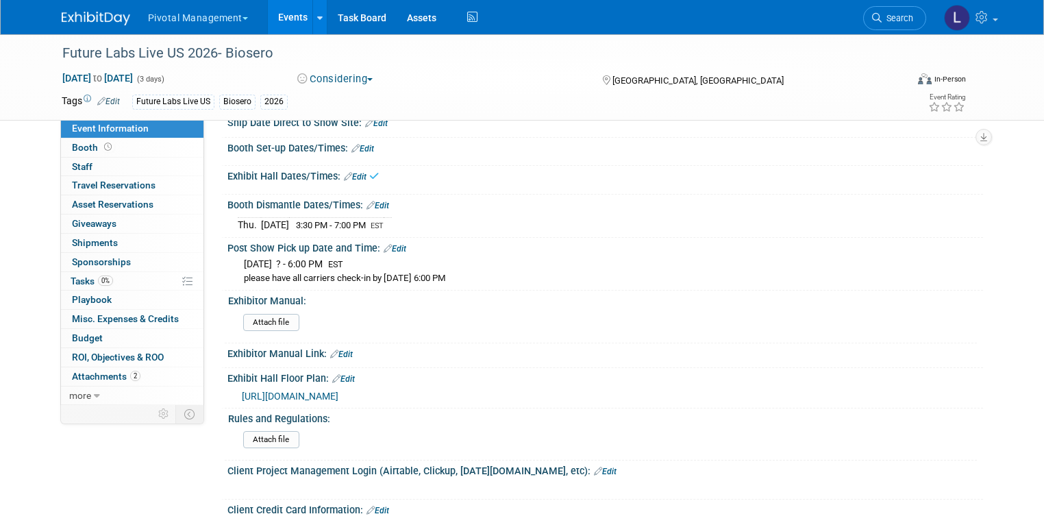
click at [373, 201] on link "Edit" at bounding box center [378, 206] width 23 height 10
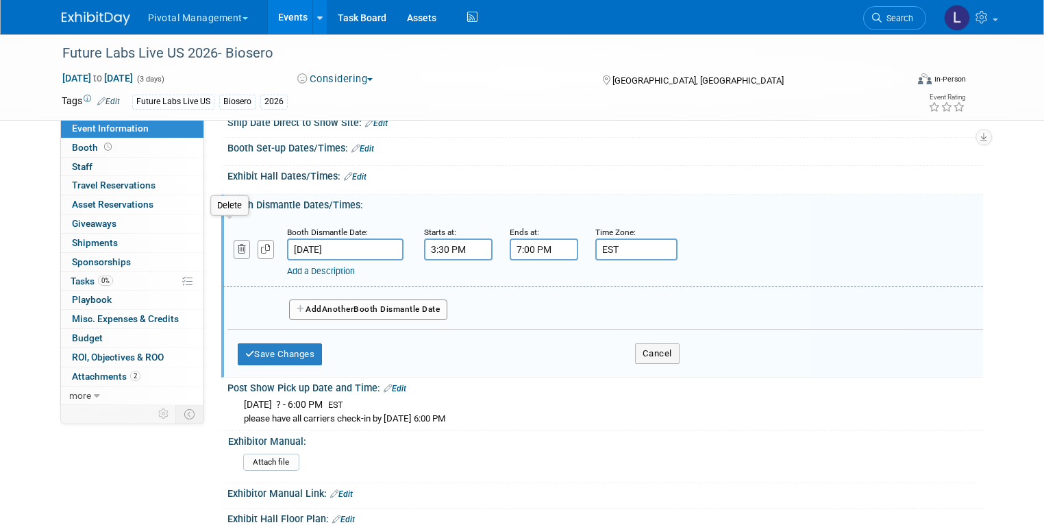
click at [234, 240] on button "button" at bounding box center [242, 249] width 17 height 19
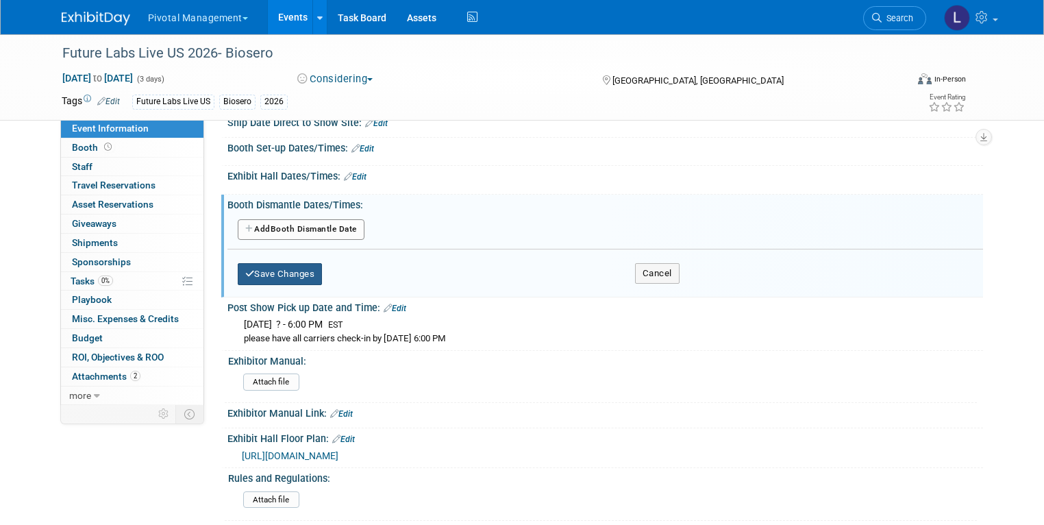
click at [249, 263] on button "Save Changes" at bounding box center [280, 274] width 85 height 22
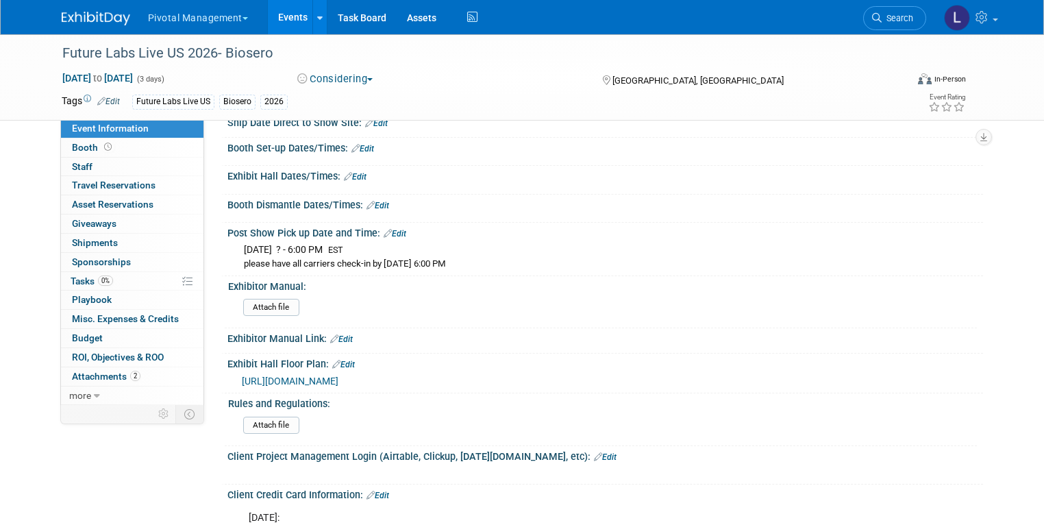
click at [395, 229] on link "Edit" at bounding box center [395, 234] width 23 height 10
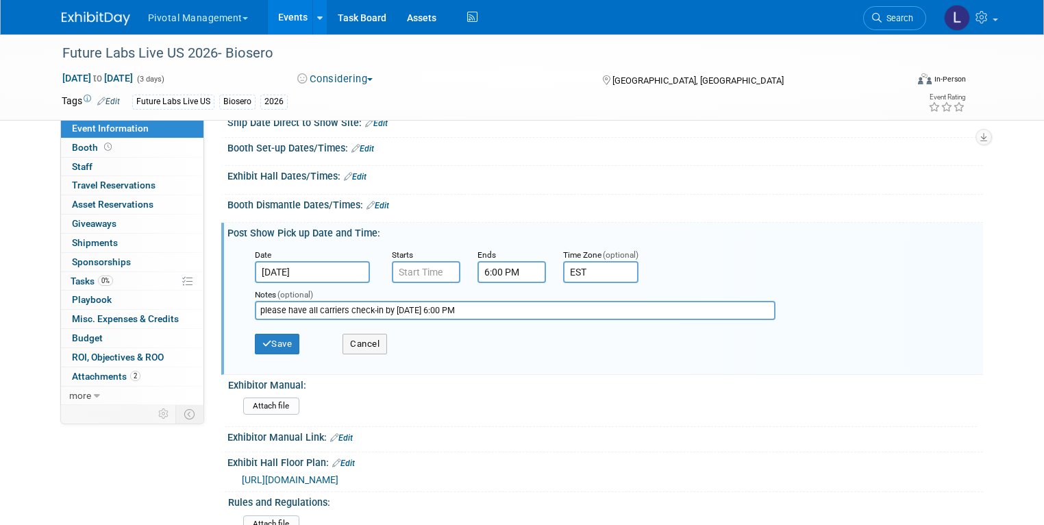
click at [325, 261] on input "Oct 16, 2025" at bounding box center [312, 272] width 115 height 22
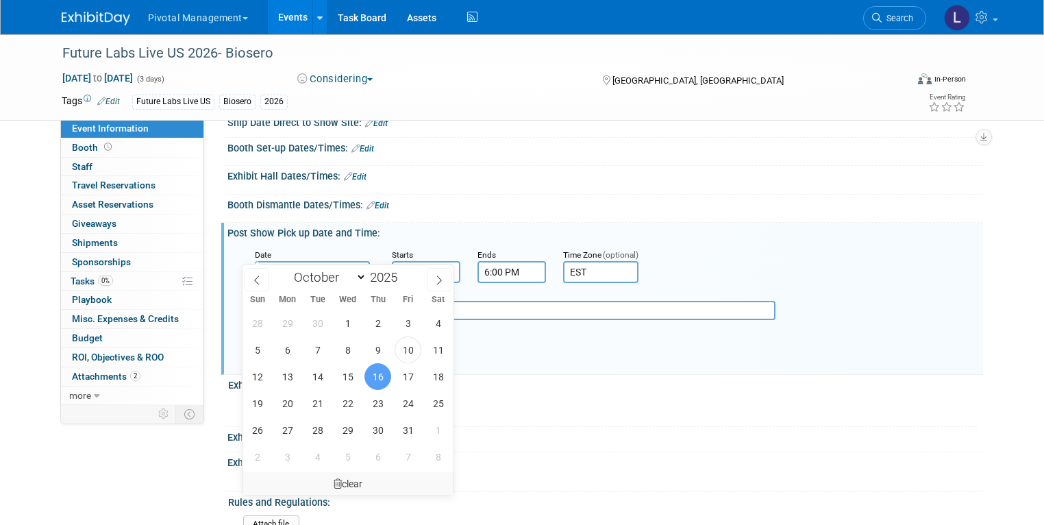
click at [343, 478] on div "clear" at bounding box center [348, 483] width 211 height 23
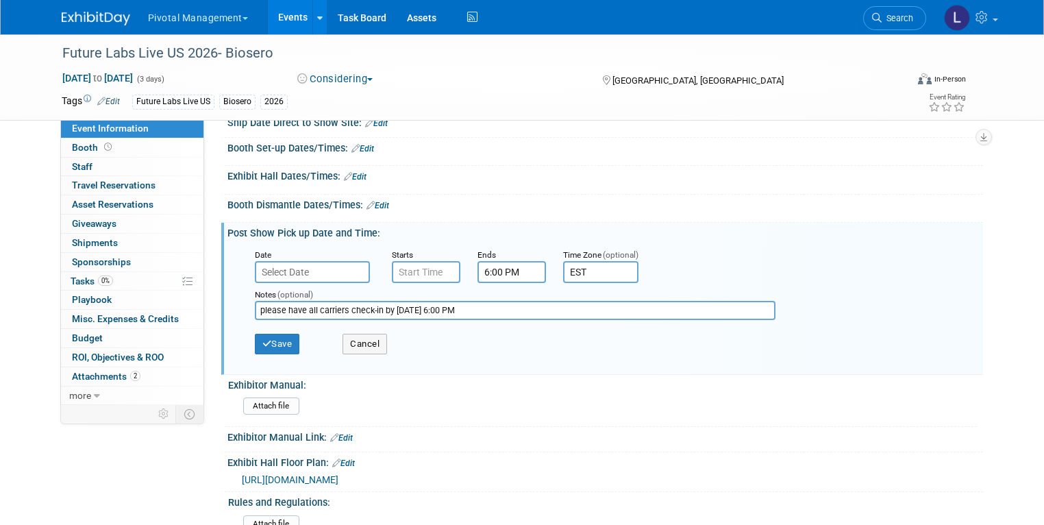
click at [488, 247] on div "Ends" at bounding box center [510, 254] width 65 height 14
click at [494, 261] on input "6:00 PM" at bounding box center [512, 272] width 69 height 22
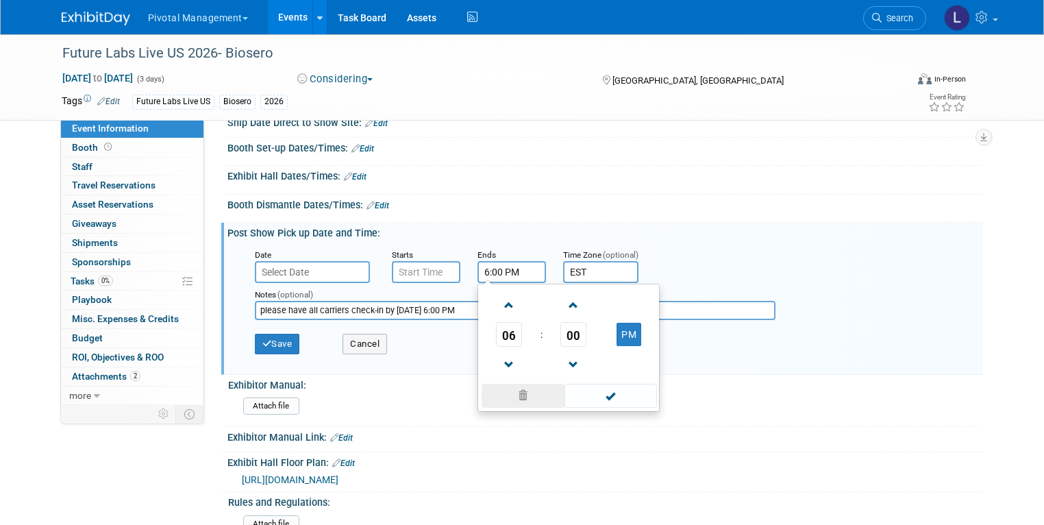
click at [515, 384] on span at bounding box center [523, 396] width 83 height 24
click at [596, 384] on span at bounding box center [611, 396] width 93 height 24
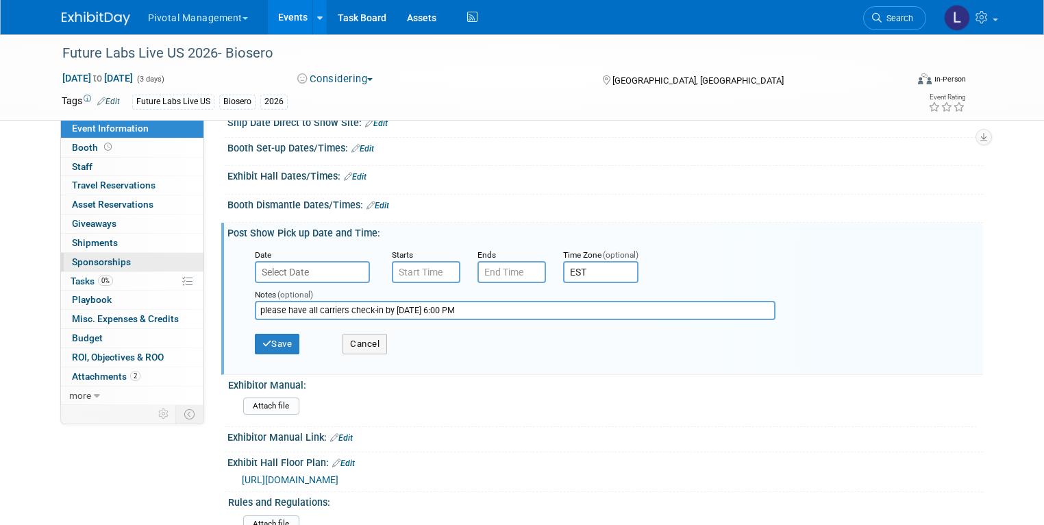
drag, startPoint x: 502, startPoint y: 291, endPoint x: 126, endPoint y: 261, distance: 377.5
click at [262, 339] on icon "button" at bounding box center [267, 343] width 10 height 9
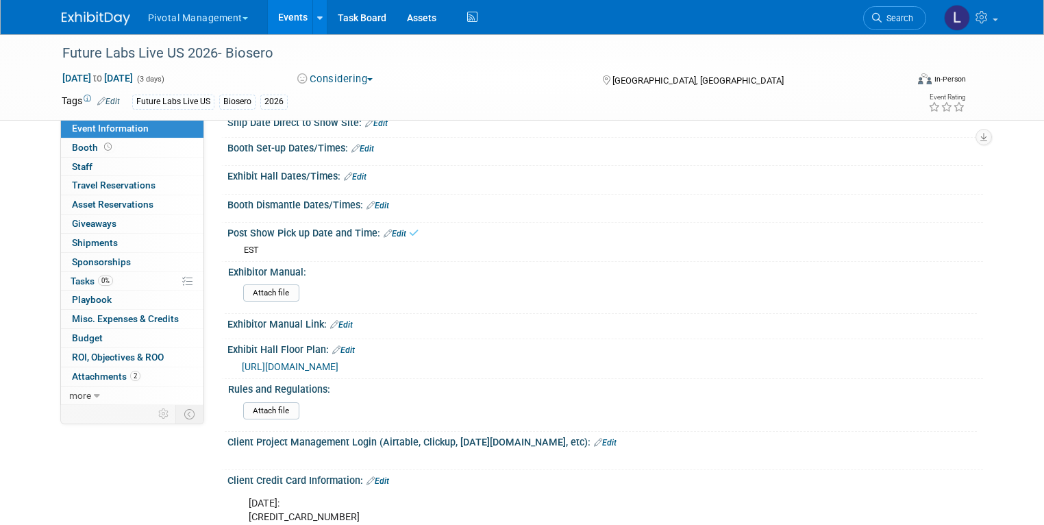
click at [341, 345] on link "Edit" at bounding box center [343, 350] width 23 height 10
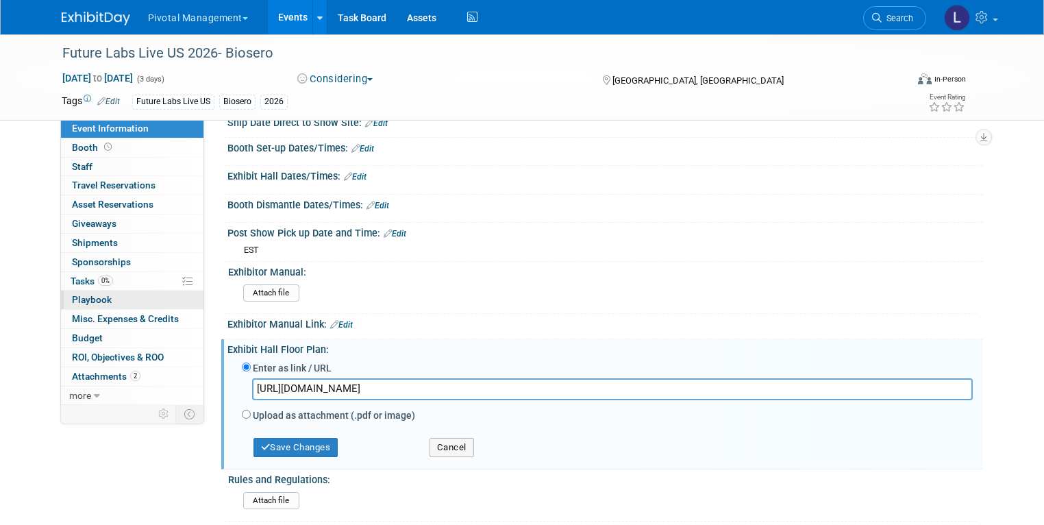
drag, startPoint x: 537, startPoint y: 365, endPoint x: 129, endPoint y: 304, distance: 412.3
click at [312, 438] on button "Save Changes" at bounding box center [296, 447] width 85 height 19
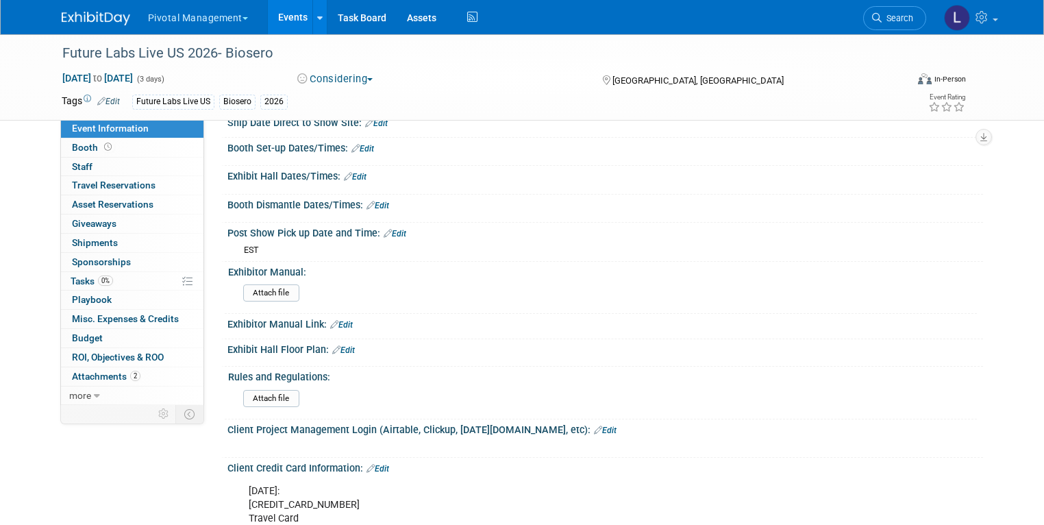
click at [594, 426] on link "Edit" at bounding box center [605, 431] width 23 height 10
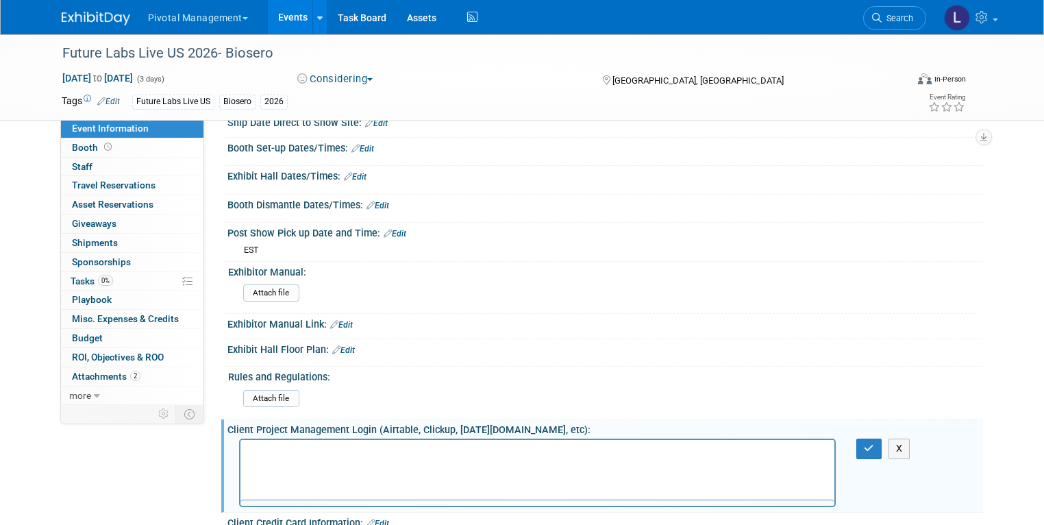
scroll to position [0, 0]
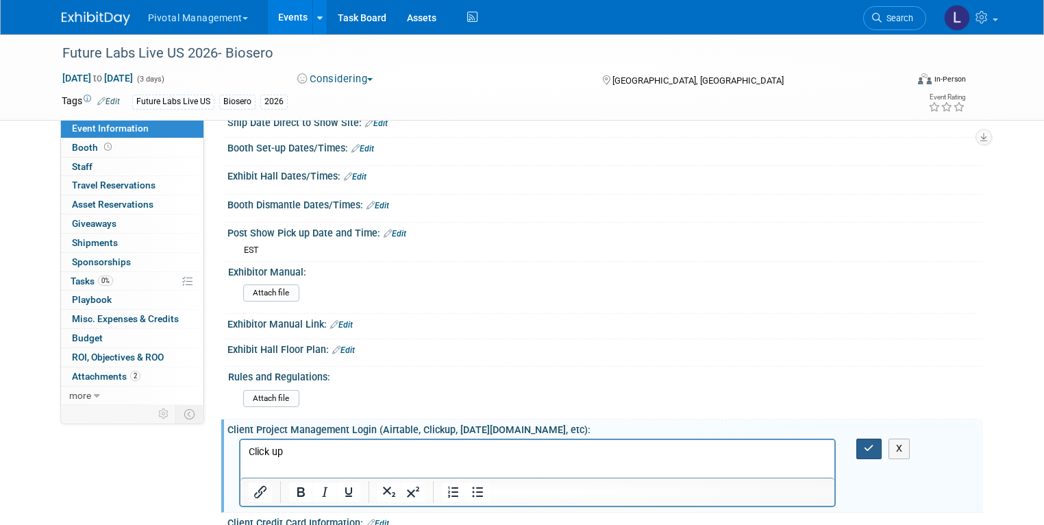
click at [873, 439] on button "button" at bounding box center [869, 449] width 25 height 20
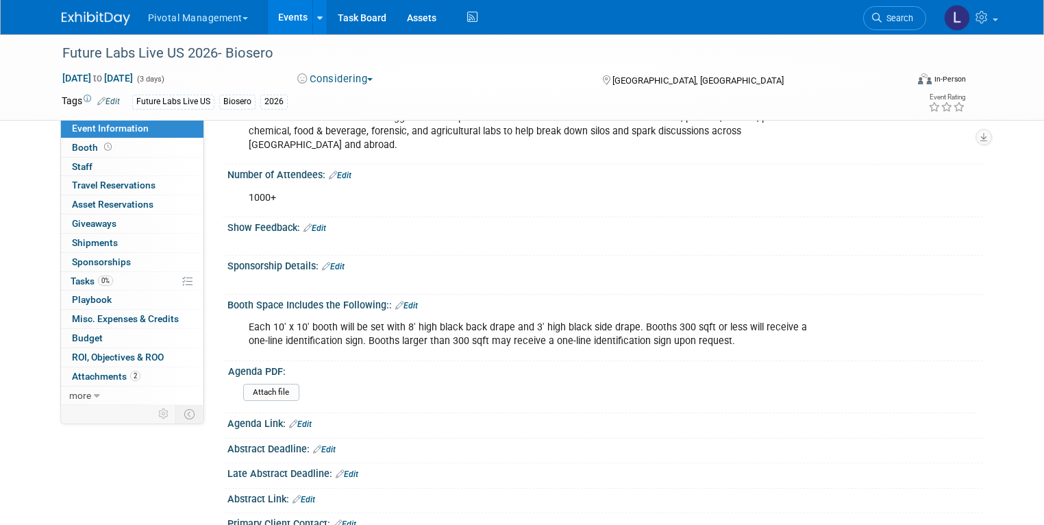
scroll to position [193, 0]
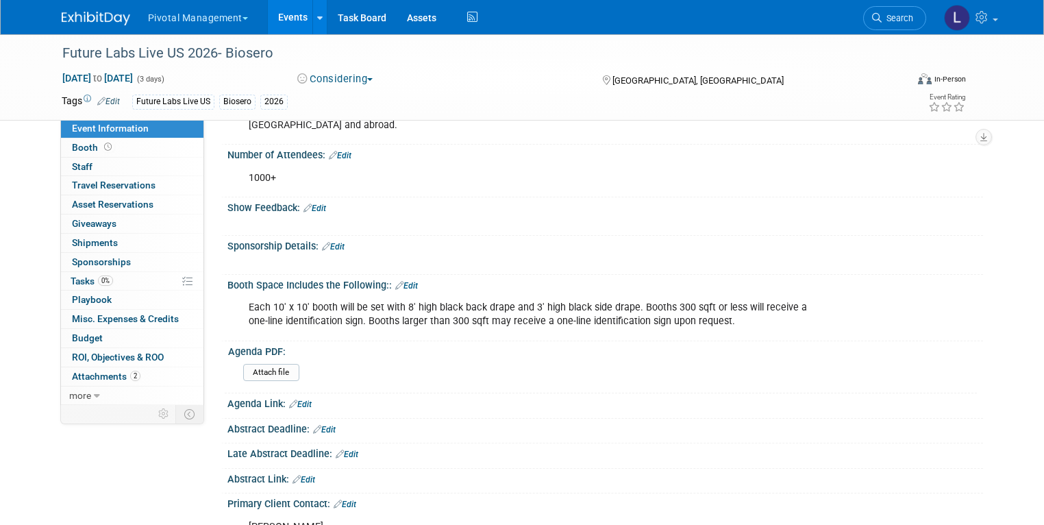
click at [335, 242] on link "Edit" at bounding box center [333, 247] width 23 height 10
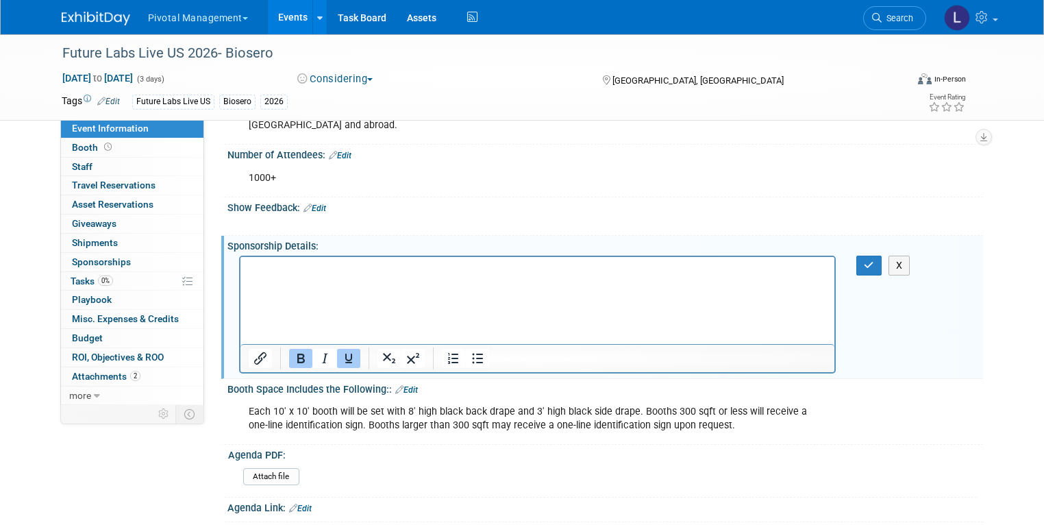
scroll to position [0, 0]
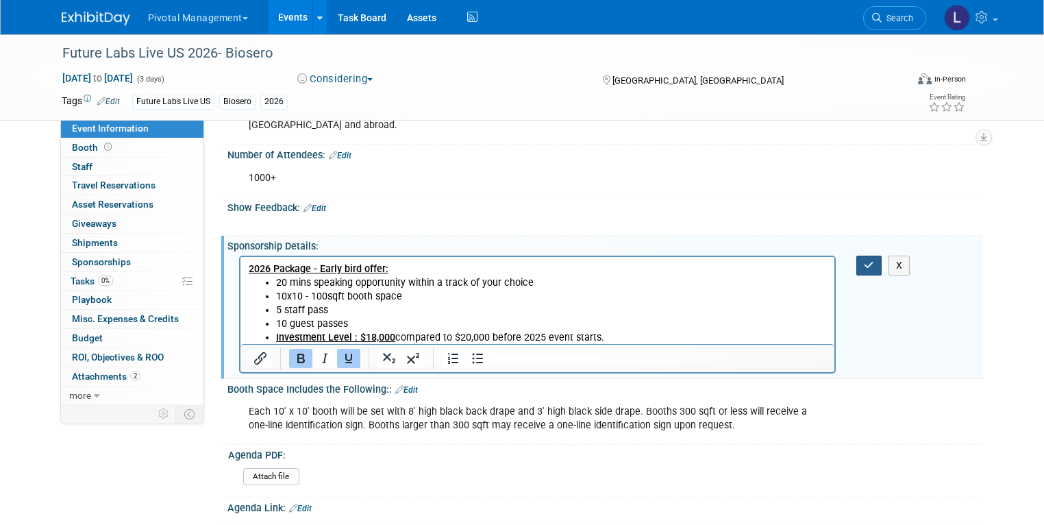
click at [876, 256] on button "button" at bounding box center [869, 266] width 25 height 20
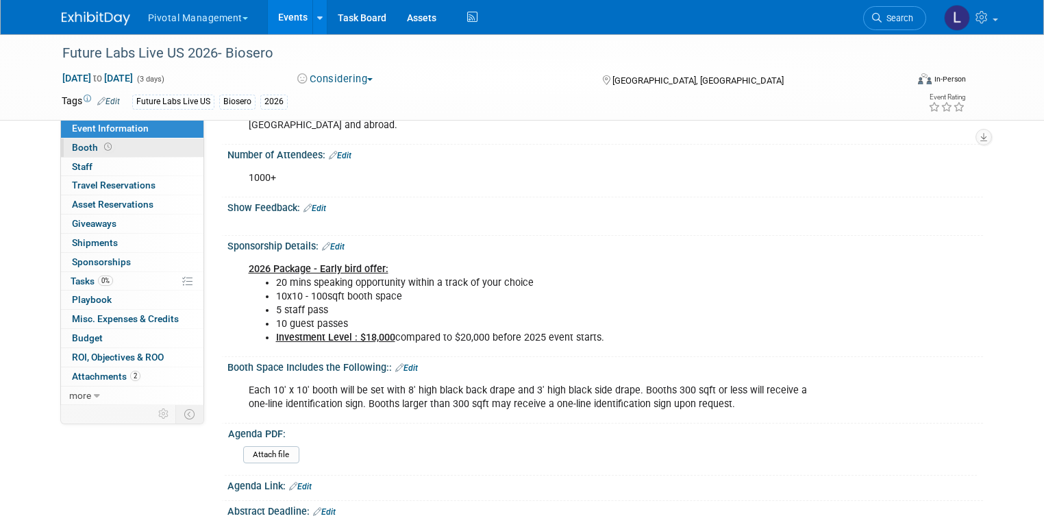
click at [101, 150] on span at bounding box center [107, 147] width 13 height 10
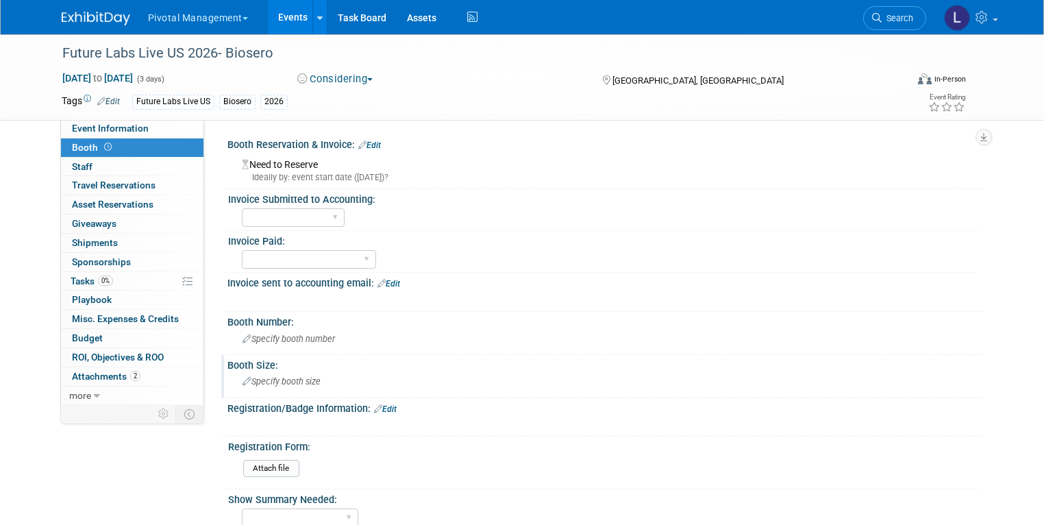
click at [267, 386] on div "Specify booth size" at bounding box center [605, 381] width 735 height 21
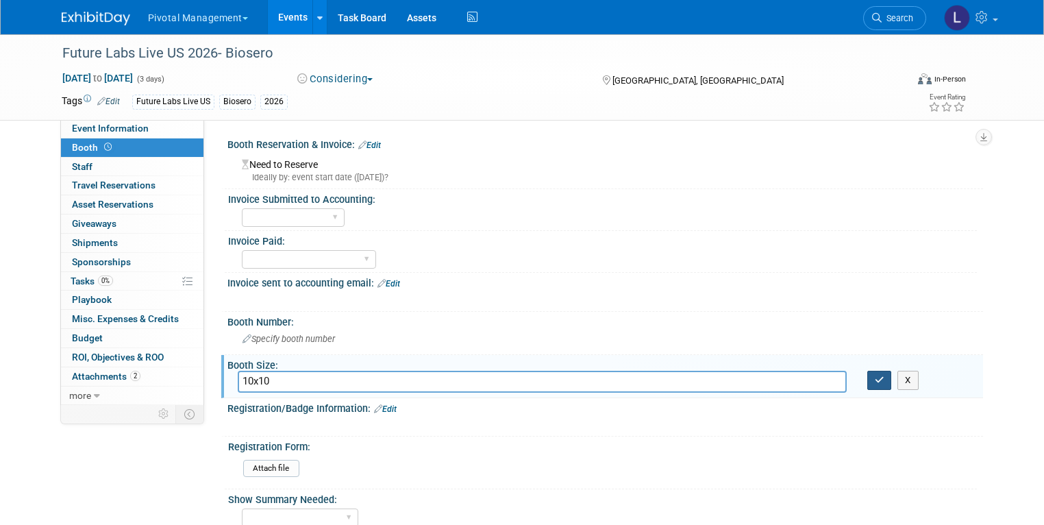
type input "10x10"
click at [888, 385] on button "button" at bounding box center [880, 380] width 25 height 19
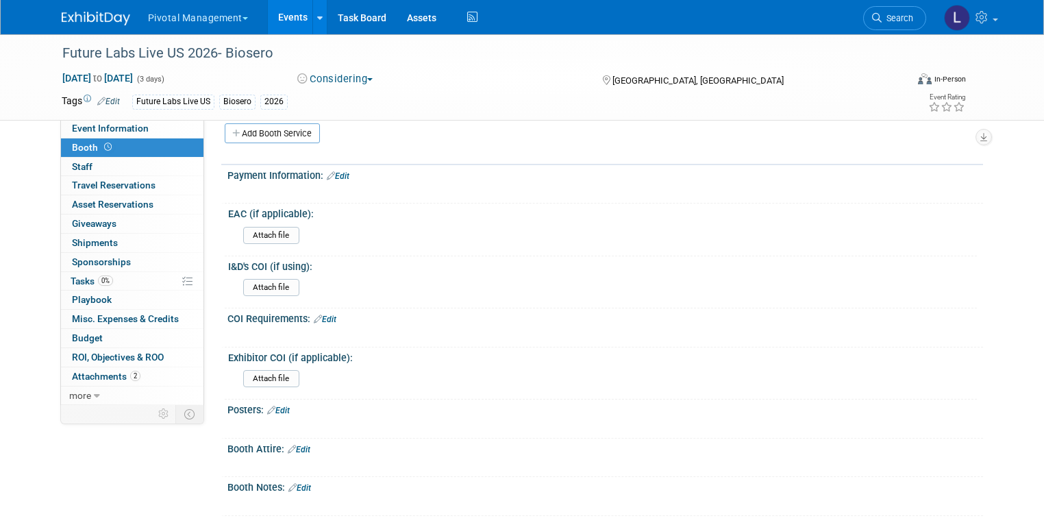
scroll to position [944, 0]
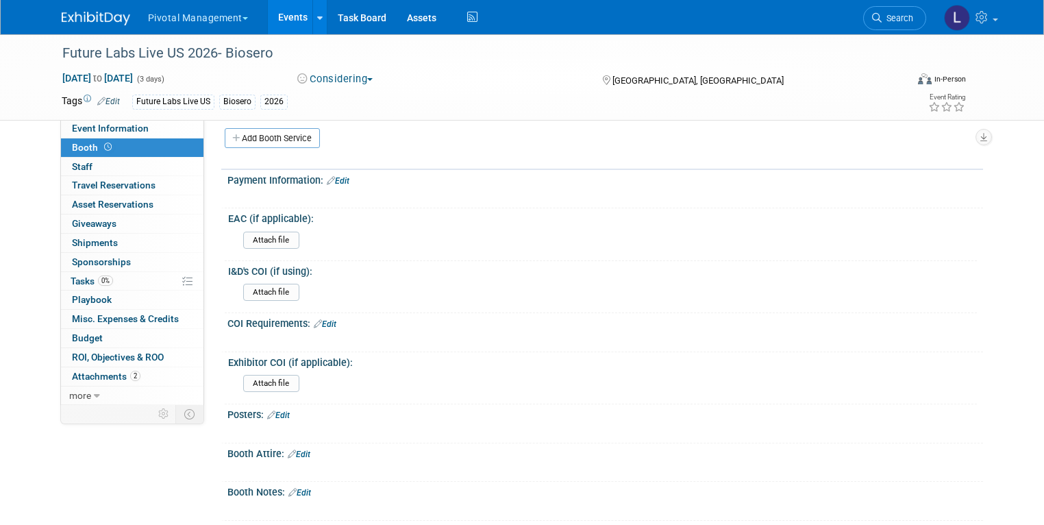
drag, startPoint x: 328, startPoint y: 313, endPoint x: 315, endPoint y: 315, distance: 12.4
click at [328, 313] on div "COI Requirements: Edit" at bounding box center [606, 322] width 756 height 18
click at [326, 319] on link "Edit" at bounding box center [325, 324] width 23 height 10
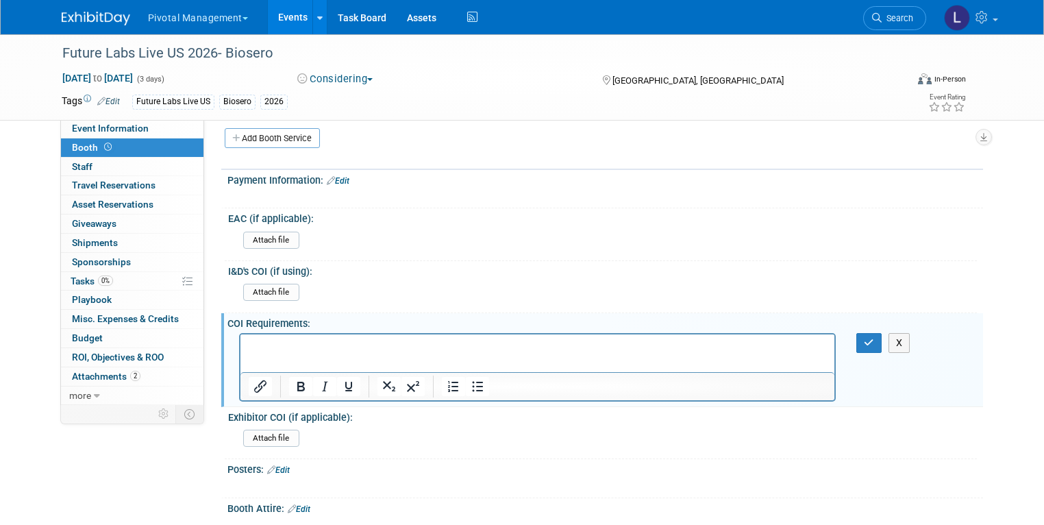
scroll to position [0, 0]
click at [875, 338] on icon "button" at bounding box center [869, 343] width 10 height 10
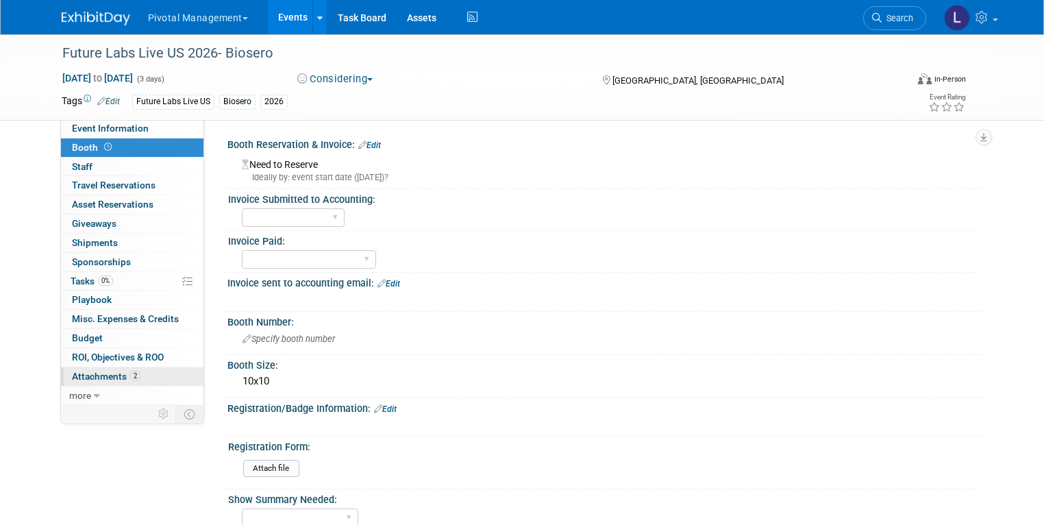
click at [103, 371] on span "Attachments 2" at bounding box center [106, 376] width 69 height 11
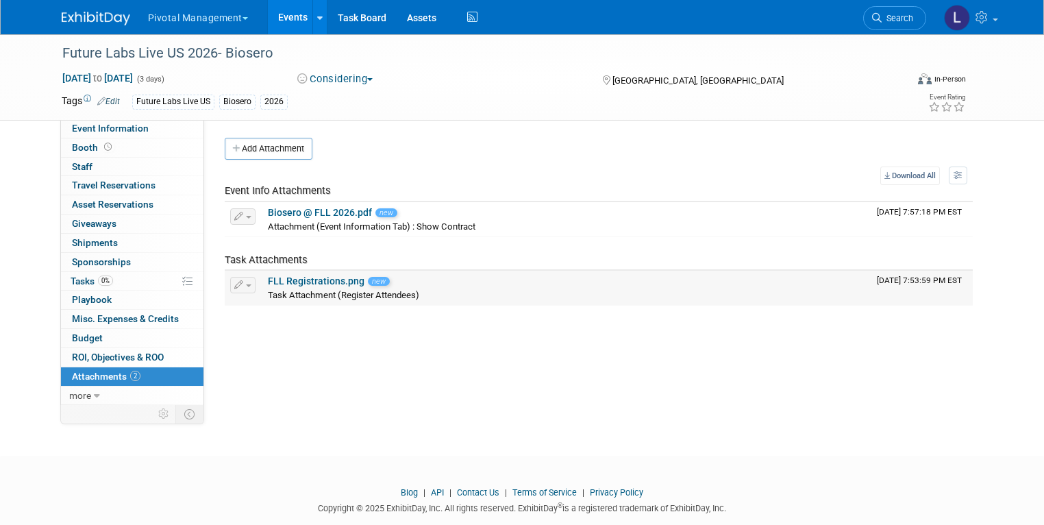
click at [240, 283] on button "button" at bounding box center [242, 285] width 25 height 16
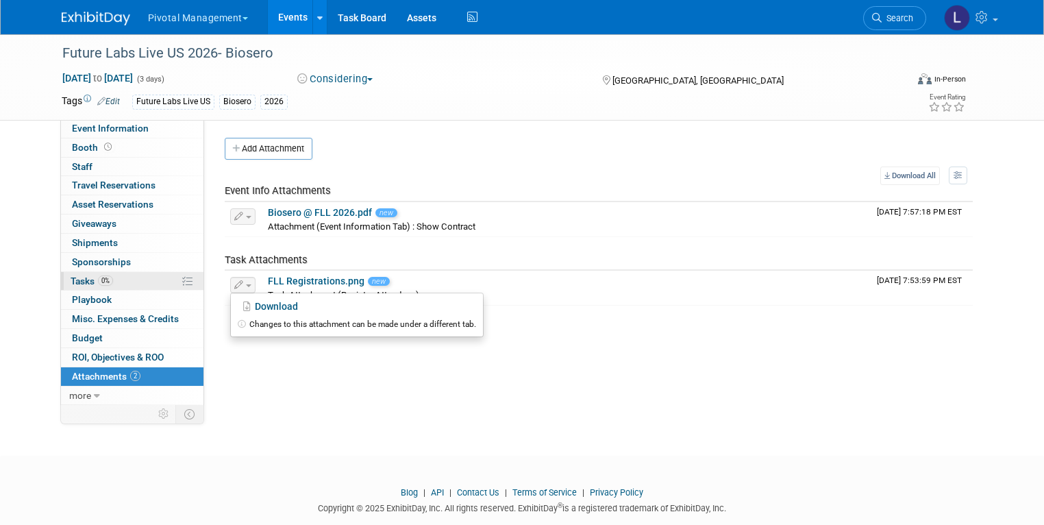
click at [77, 285] on link "0% Tasks 0%" at bounding box center [132, 281] width 143 height 19
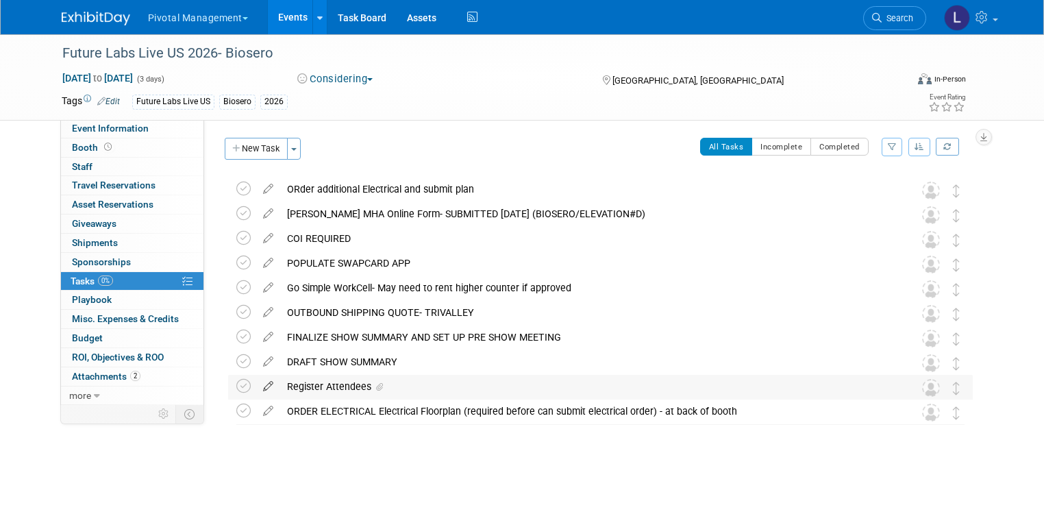
click at [258, 384] on icon at bounding box center [268, 383] width 24 height 17
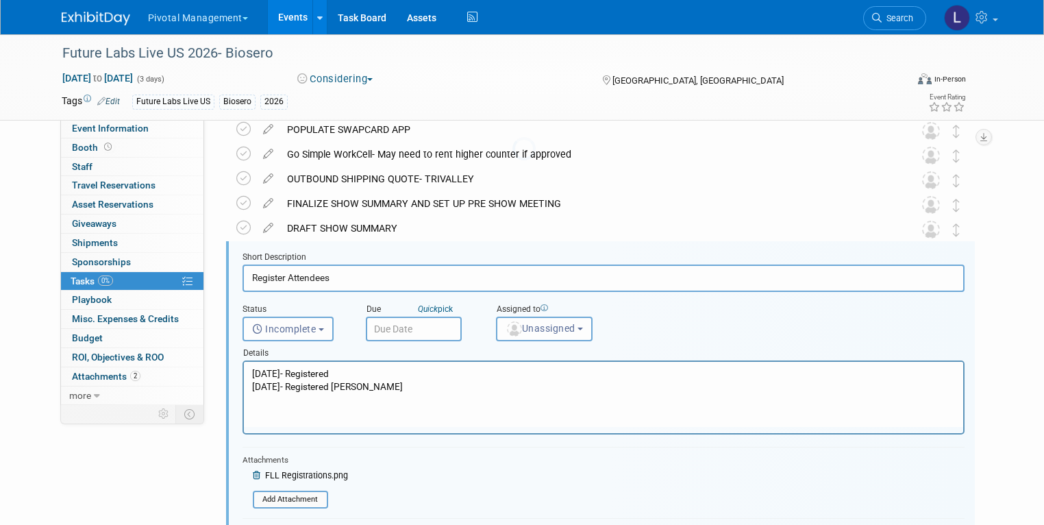
scroll to position [174, 0]
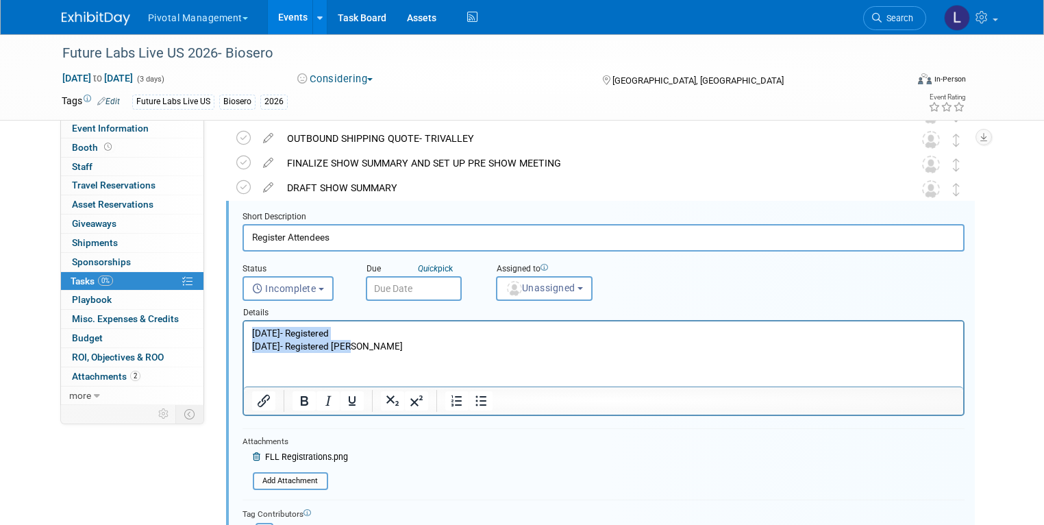
drag, startPoint x: 384, startPoint y: 352, endPoint x: 241, endPoint y: 310, distance: 148.8
click at [243, 321] on html "7/23/25- Registered 8/7/25- Registered Noah" at bounding box center [603, 337] width 720 height 32
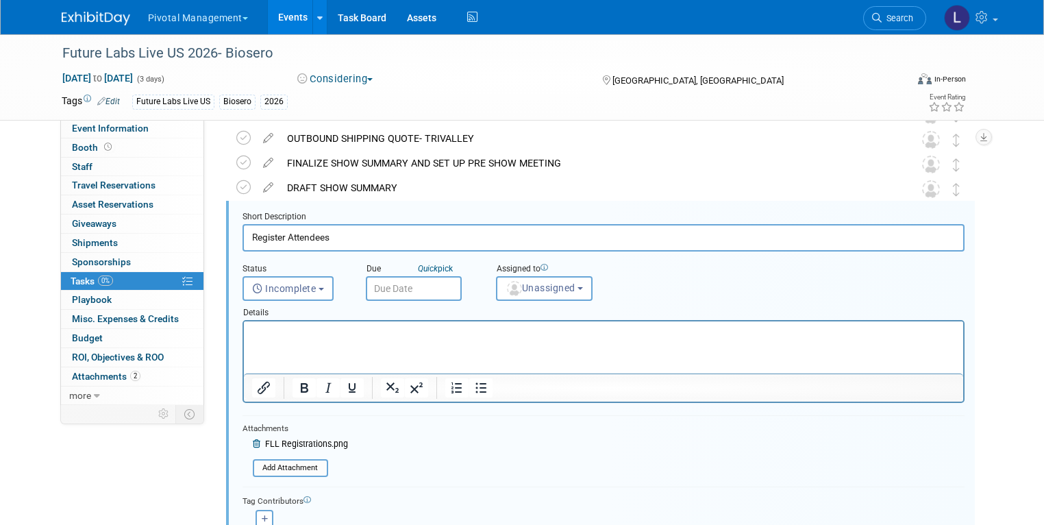
click at [253, 443] on icon at bounding box center [258, 444] width 10 height 8
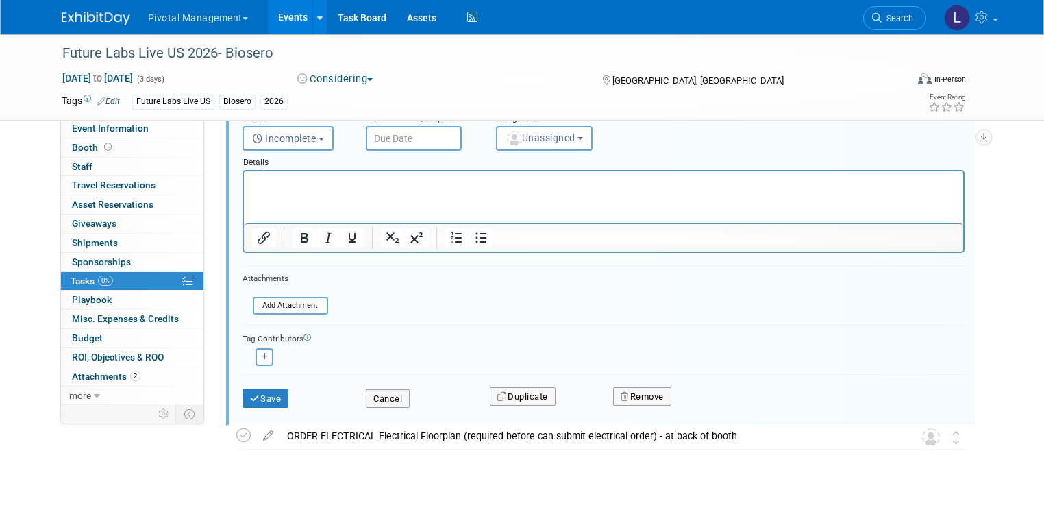
scroll to position [331, 0]
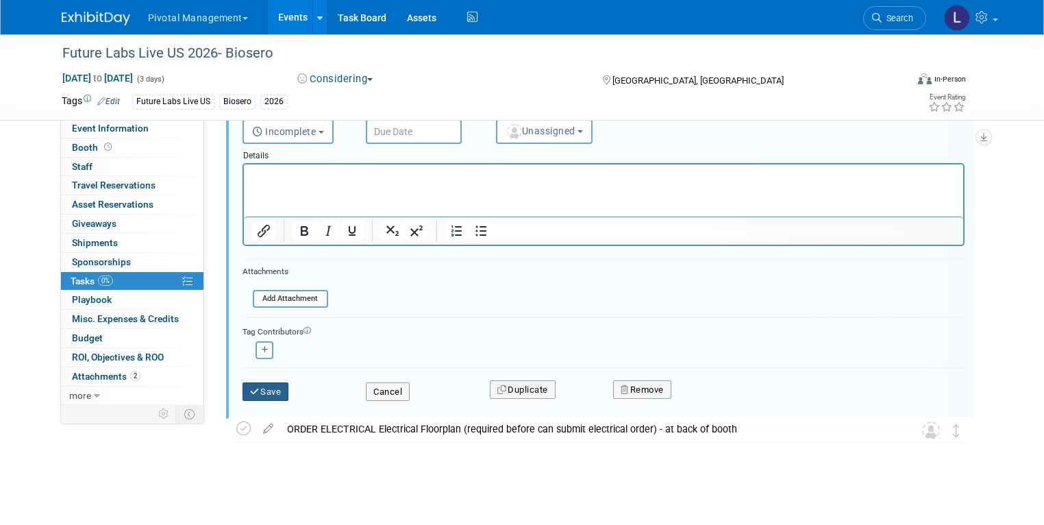
click at [250, 391] on icon "submit" at bounding box center [255, 391] width 11 height 9
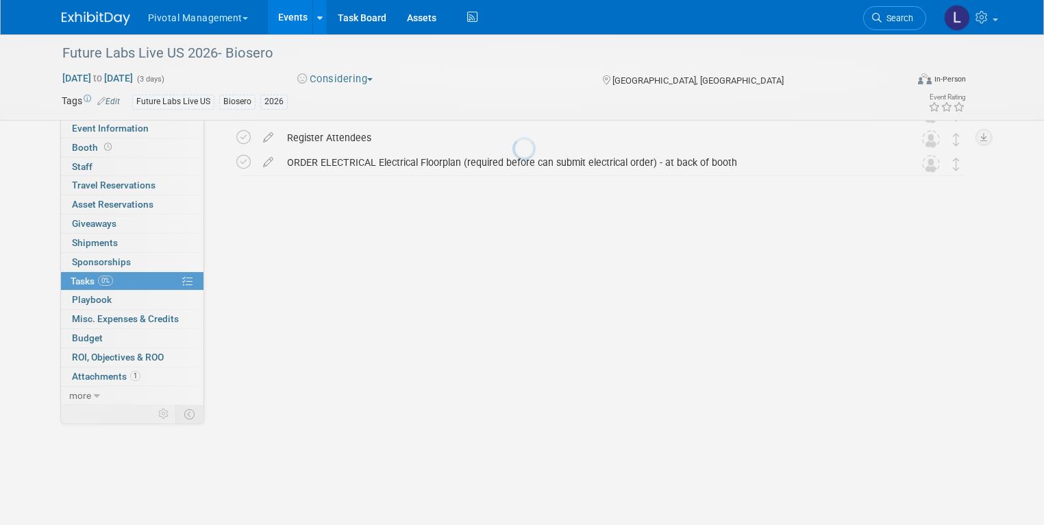
scroll to position [0, 0]
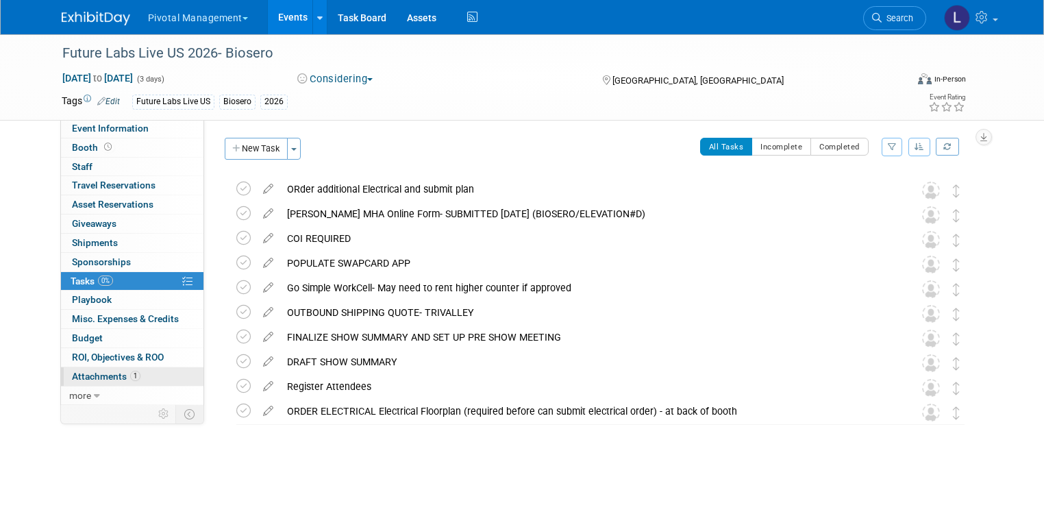
click at [106, 376] on span "Attachments 1" at bounding box center [106, 376] width 69 height 11
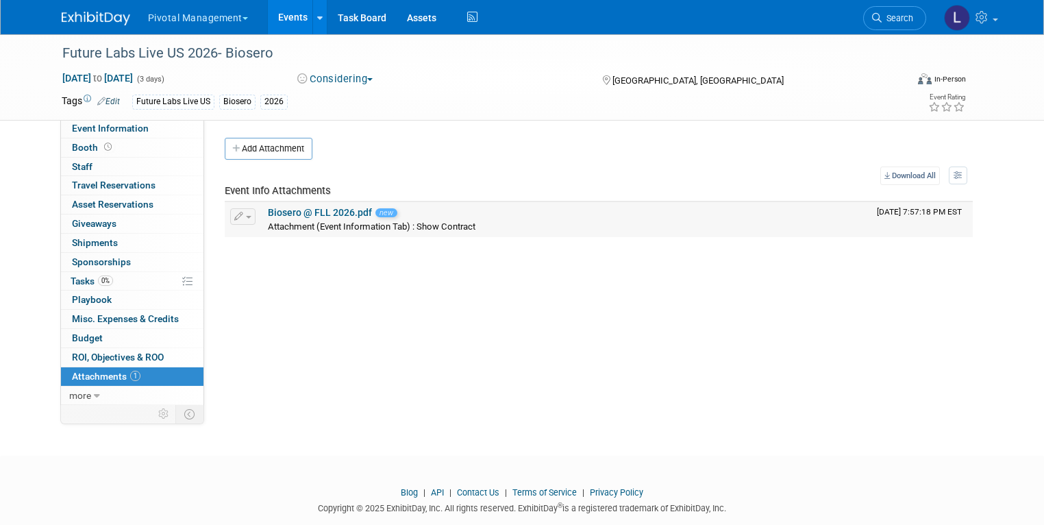
click at [315, 214] on link "Biosero @ FLL 2026.pdf" at bounding box center [320, 212] width 104 height 11
